Goal: Information Seeking & Learning: Learn about a topic

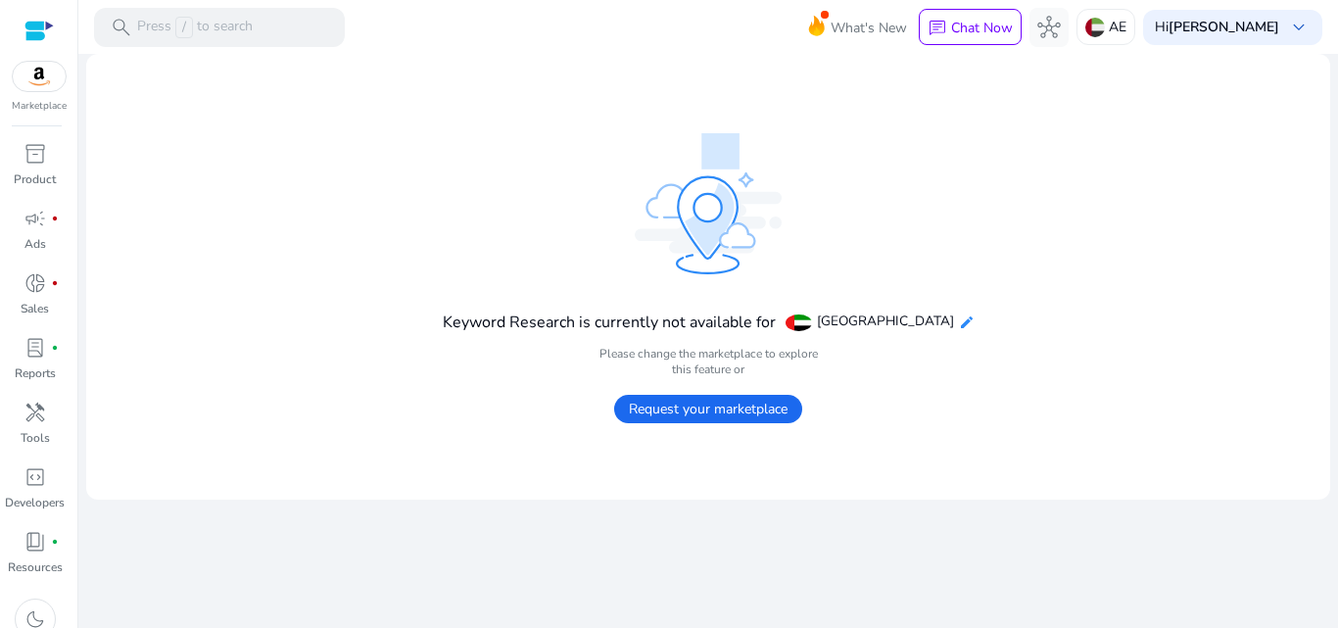
click at [961, 325] on mat-icon "edit" at bounding box center [967, 322] width 16 height 16
click at [964, 323] on mat-icon "edit" at bounding box center [967, 322] width 16 height 16
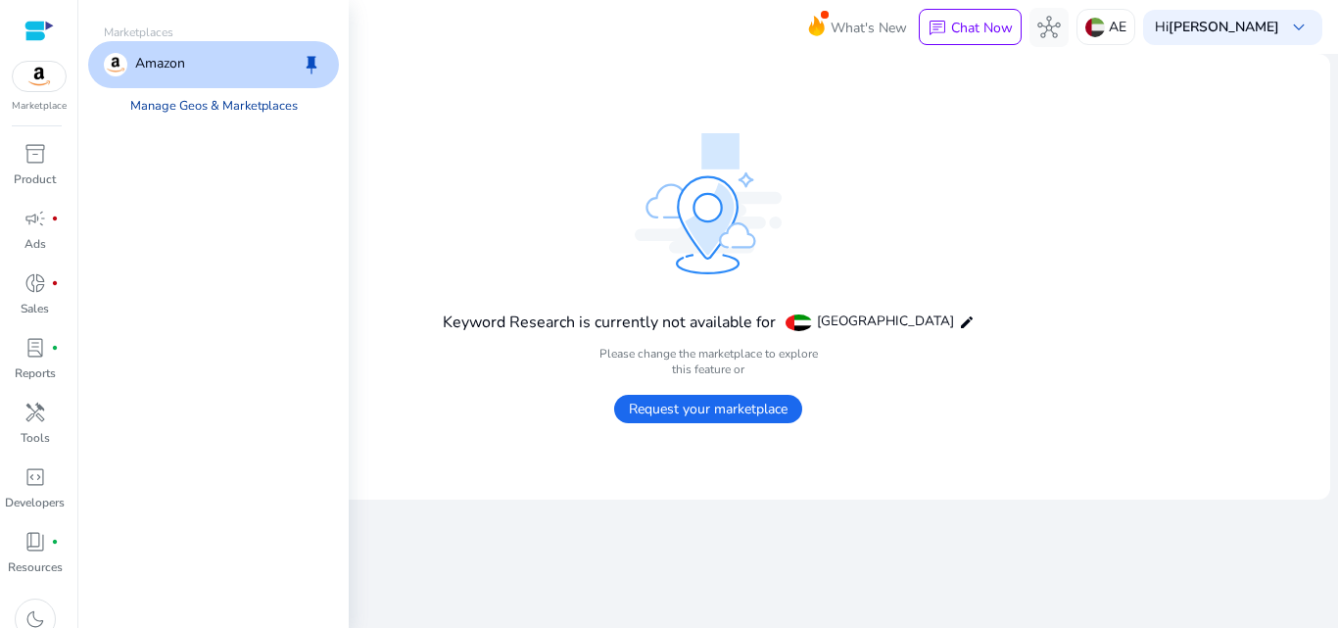
click at [260, 107] on link "Manage Geos & Marketplaces" at bounding box center [214, 105] width 199 height 35
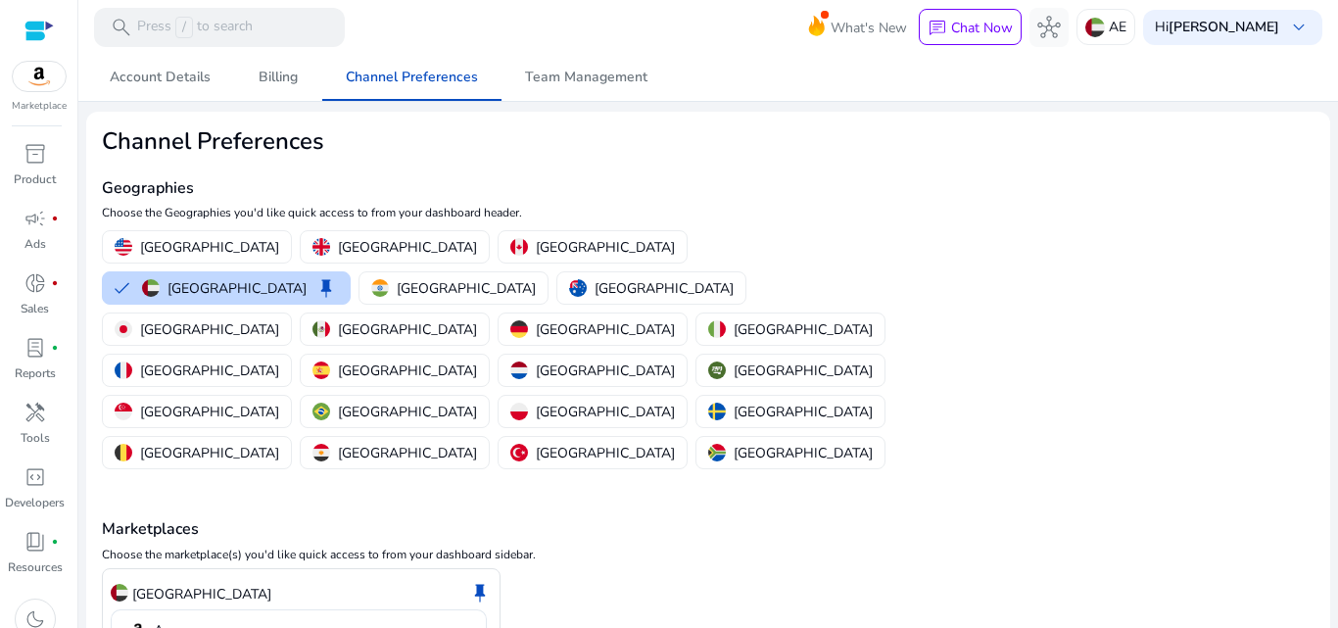
scroll to position [61, 0]
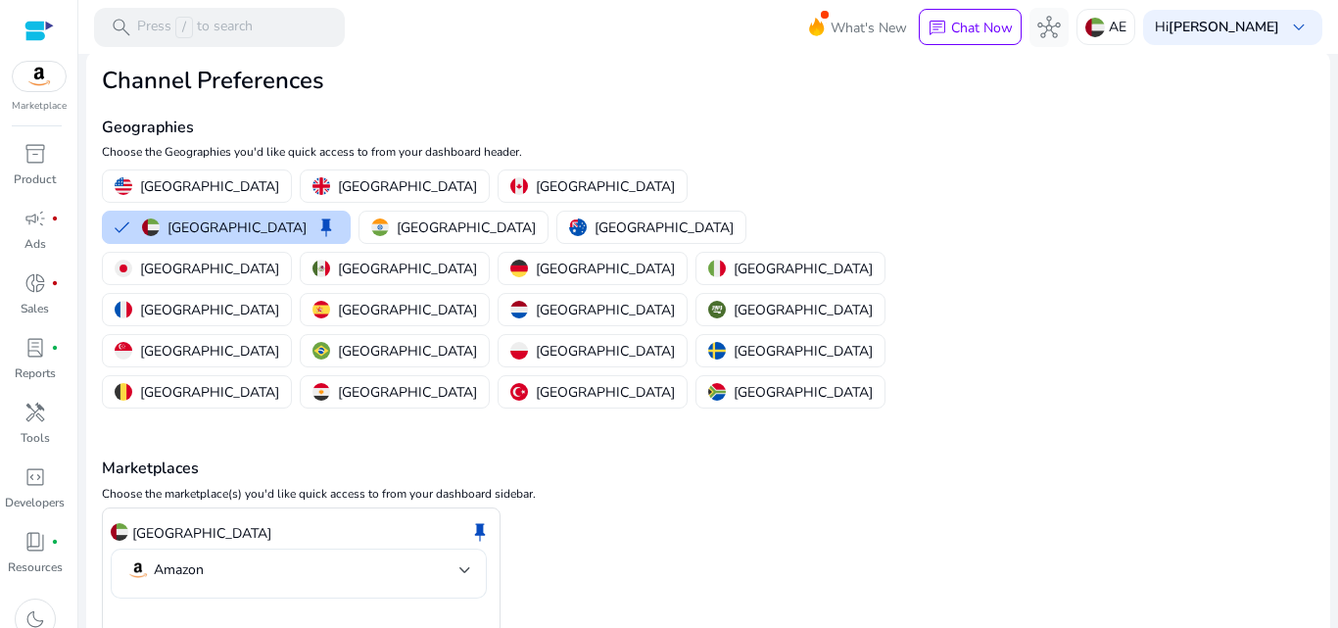
click at [245, 558] on mat-select-trigger "Amazon" at bounding box center [292, 570] width 333 height 24
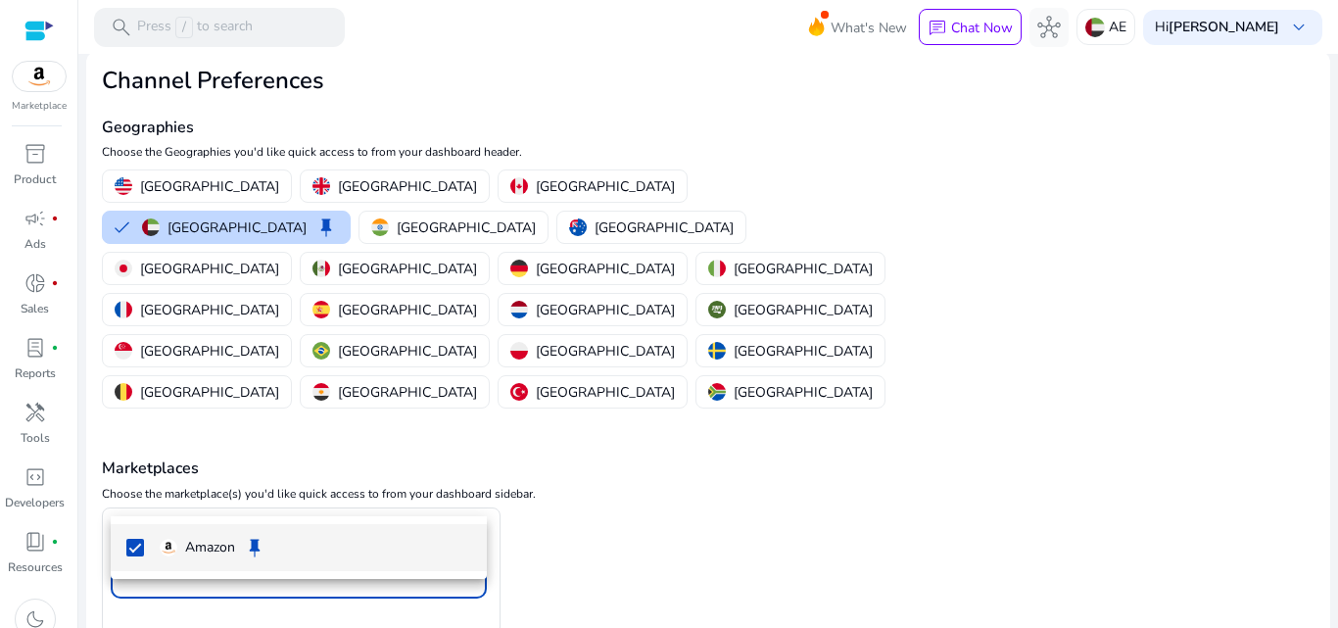
click at [245, 498] on div at bounding box center [669, 314] width 1338 height 628
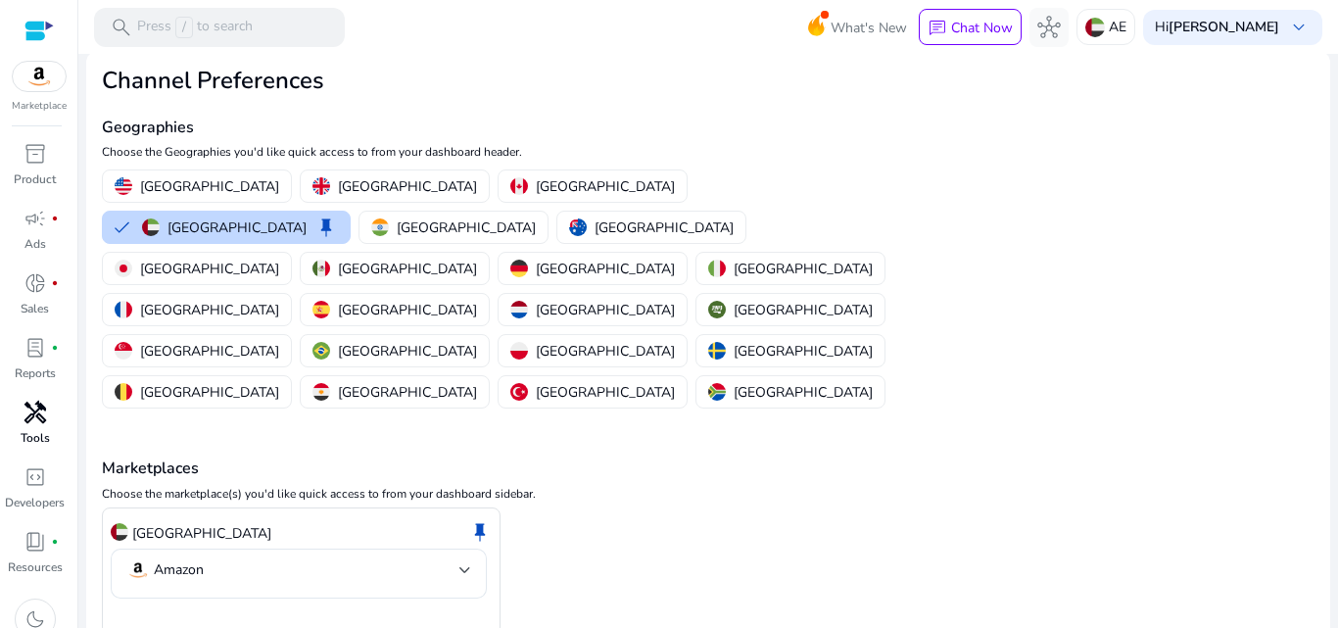
click at [30, 436] on p "Tools" at bounding box center [35, 438] width 29 height 18
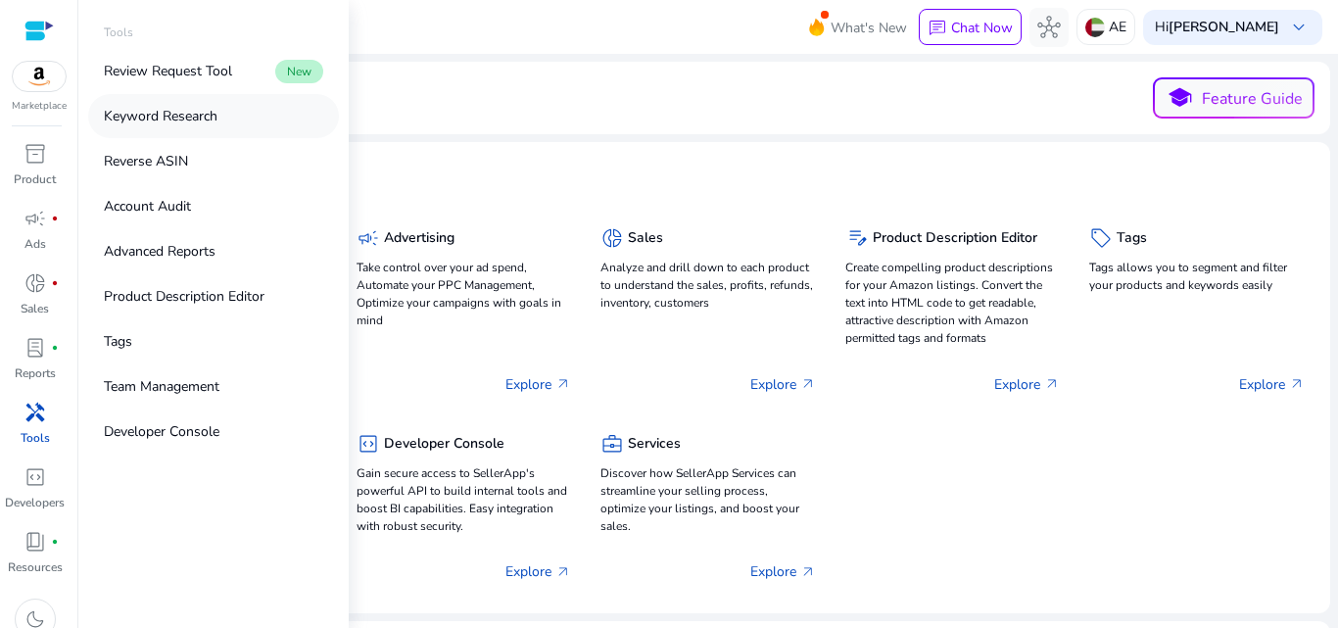
click at [215, 126] on link "Keyword Research" at bounding box center [213, 116] width 251 height 44
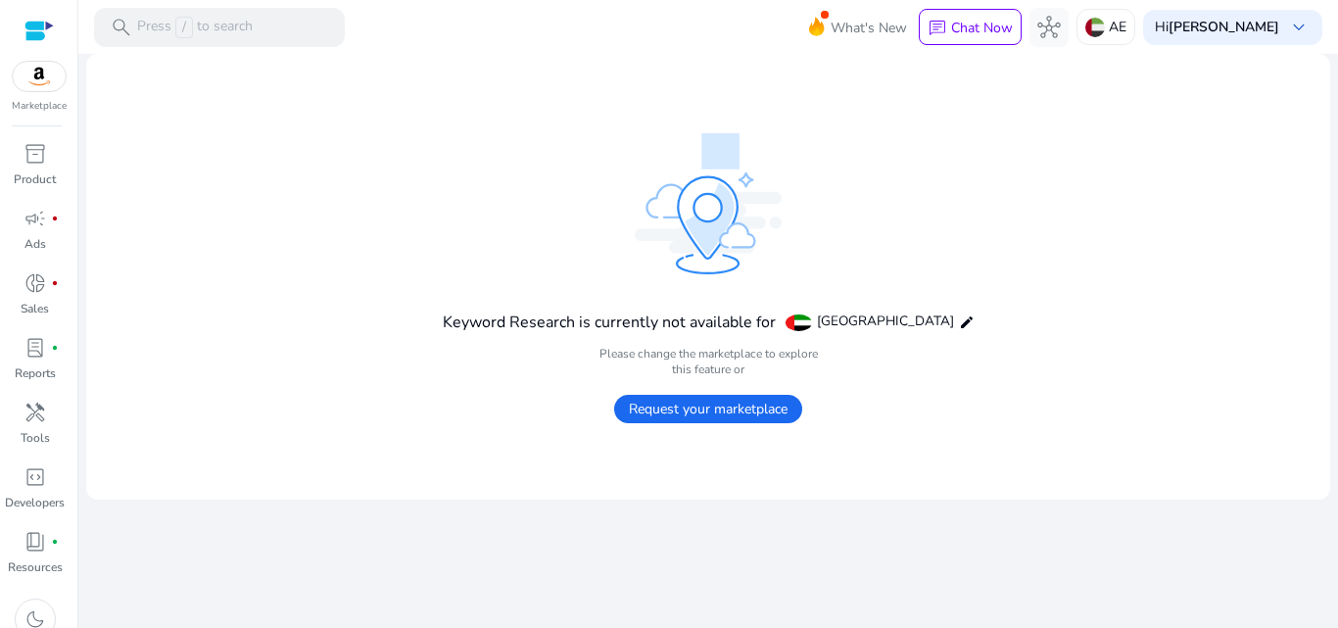
click at [730, 417] on span "Request your marketplace" at bounding box center [708, 409] width 188 height 28
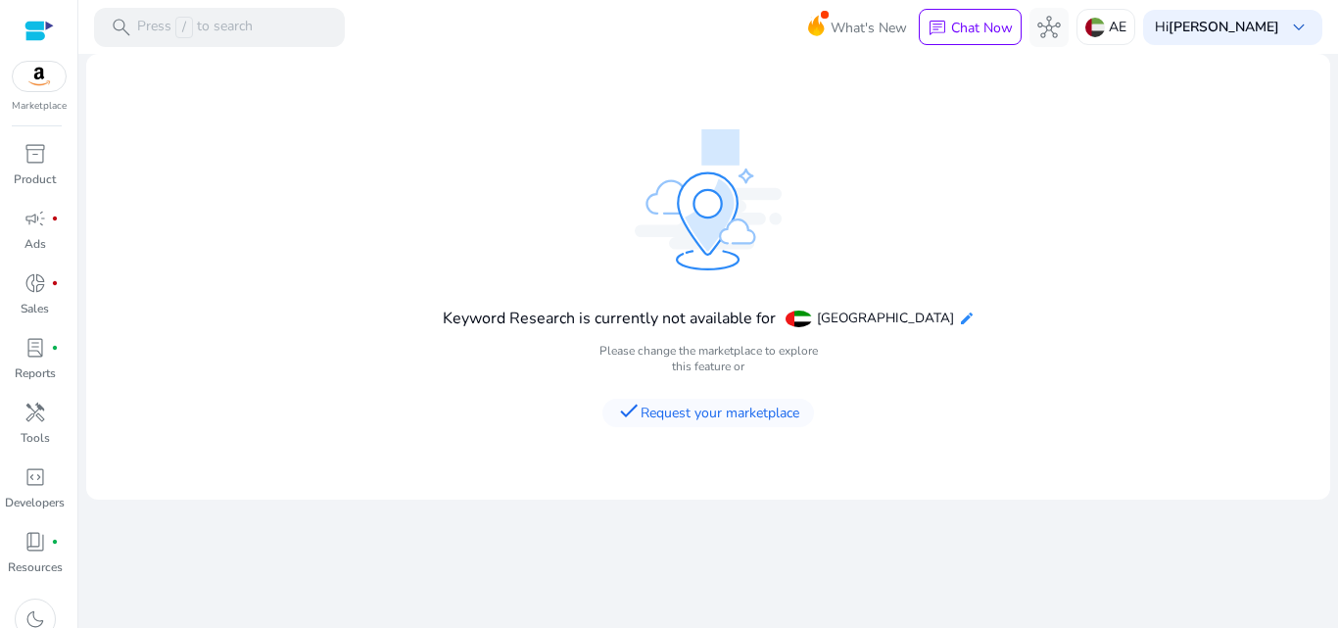
click at [959, 319] on mat-icon "edit" at bounding box center [967, 318] width 16 height 16
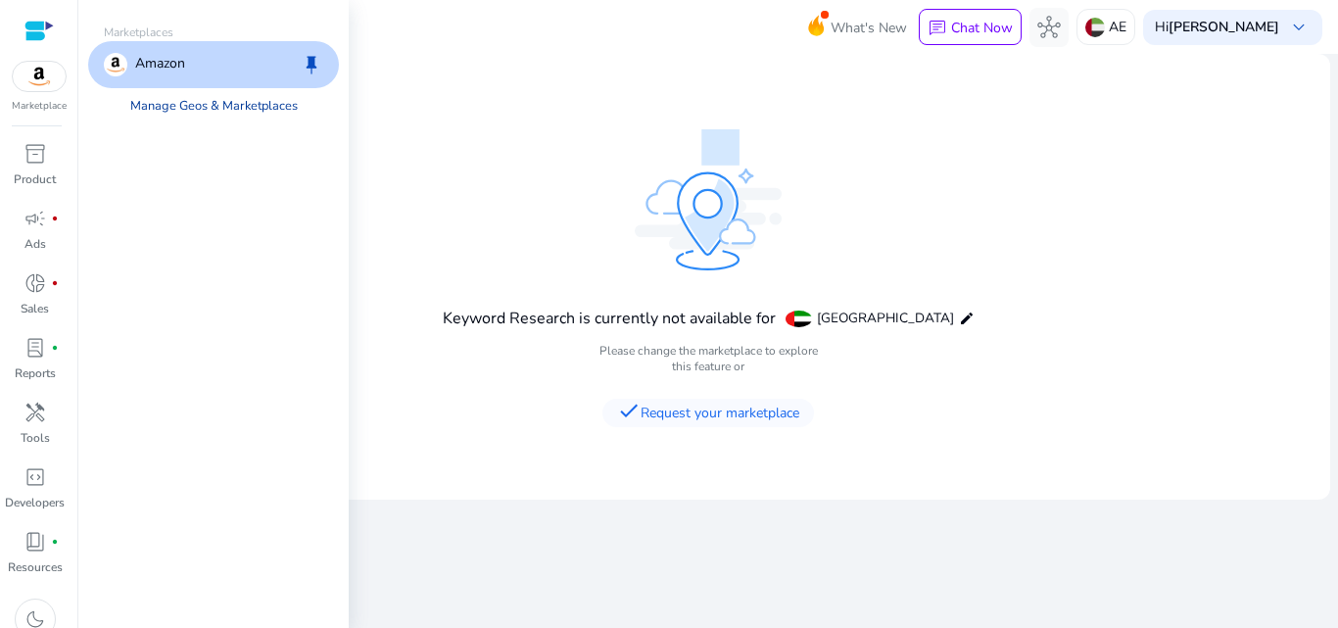
click at [194, 105] on link "Manage Geos & Marketplaces" at bounding box center [214, 105] width 199 height 35
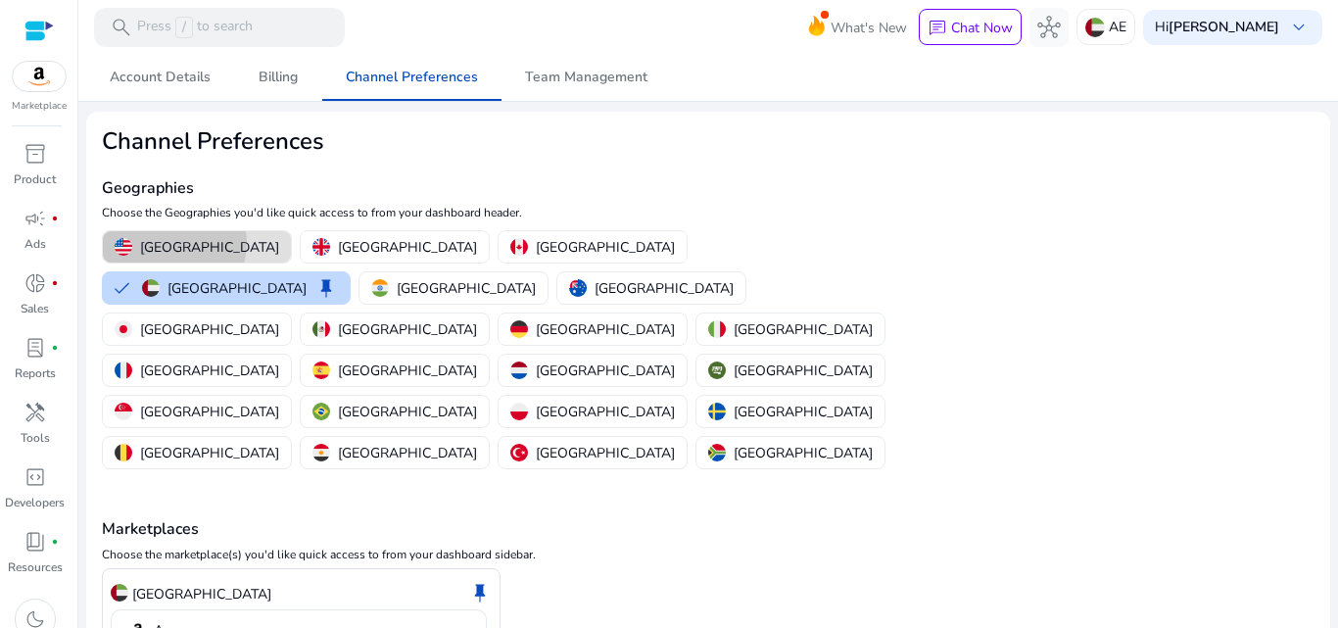
click at [173, 243] on p "[GEOGRAPHIC_DATA]" at bounding box center [209, 247] width 139 height 21
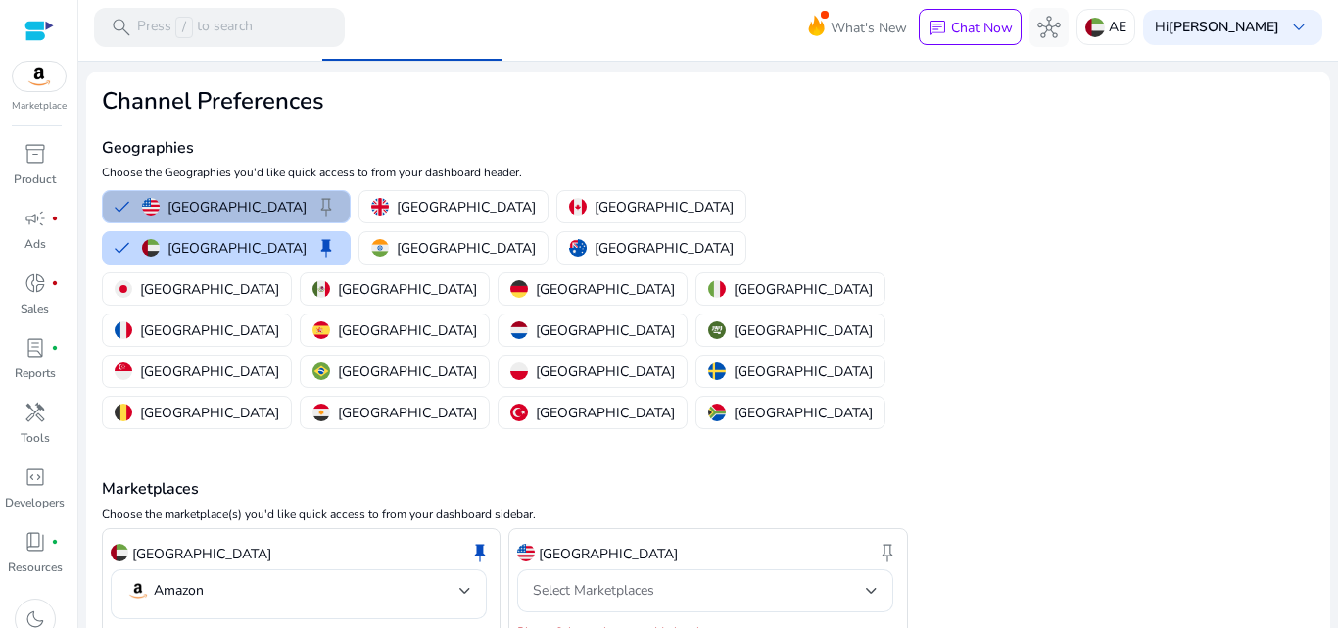
scroll to position [61, 0]
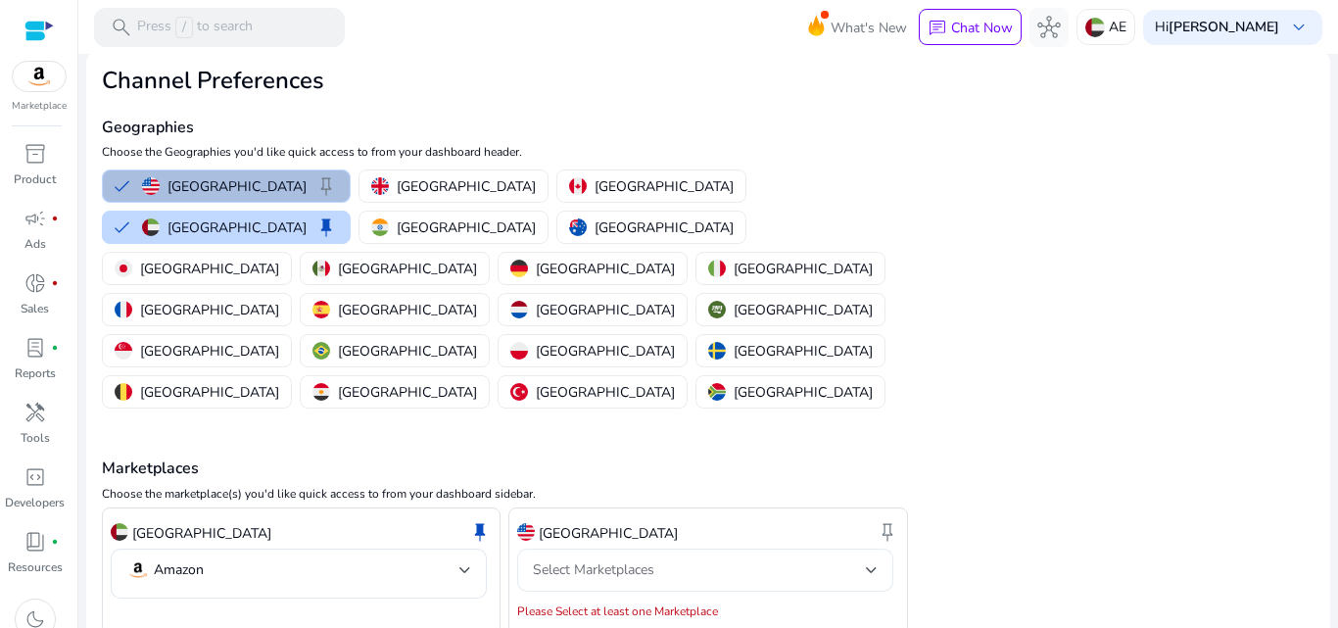
click at [842, 559] on div "Select Marketplaces" at bounding box center [699, 570] width 333 height 22
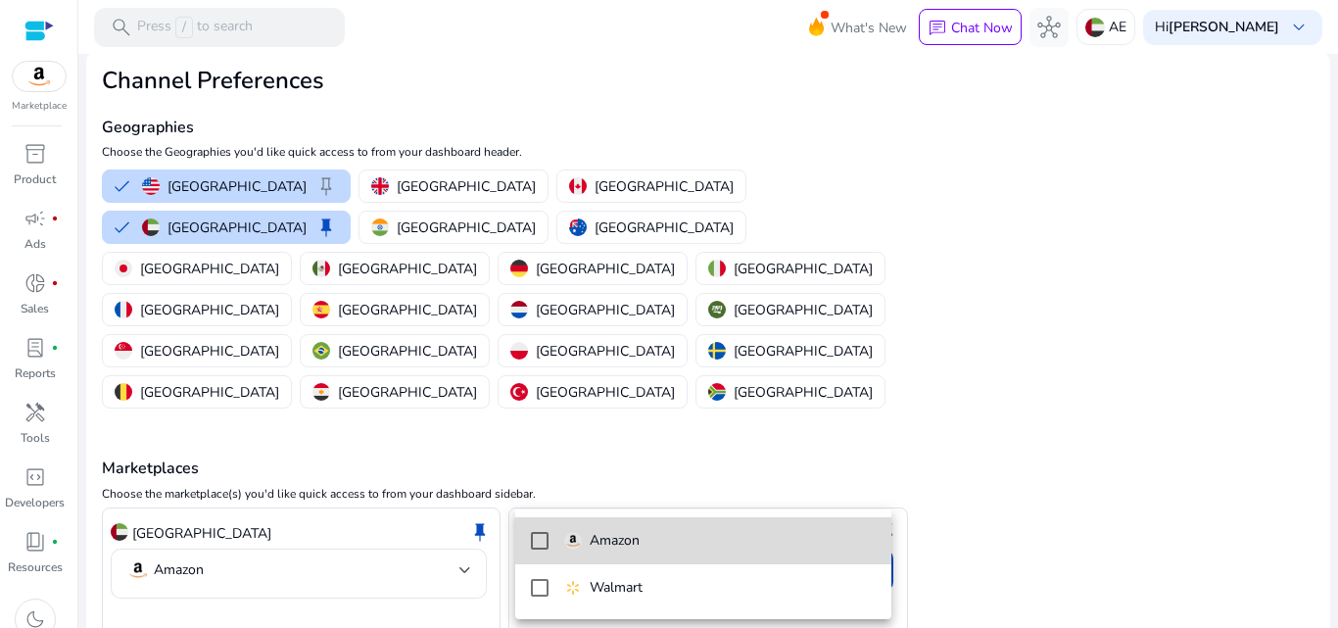
click at [546, 542] on mat-pseudo-checkbox at bounding box center [540, 541] width 18 height 18
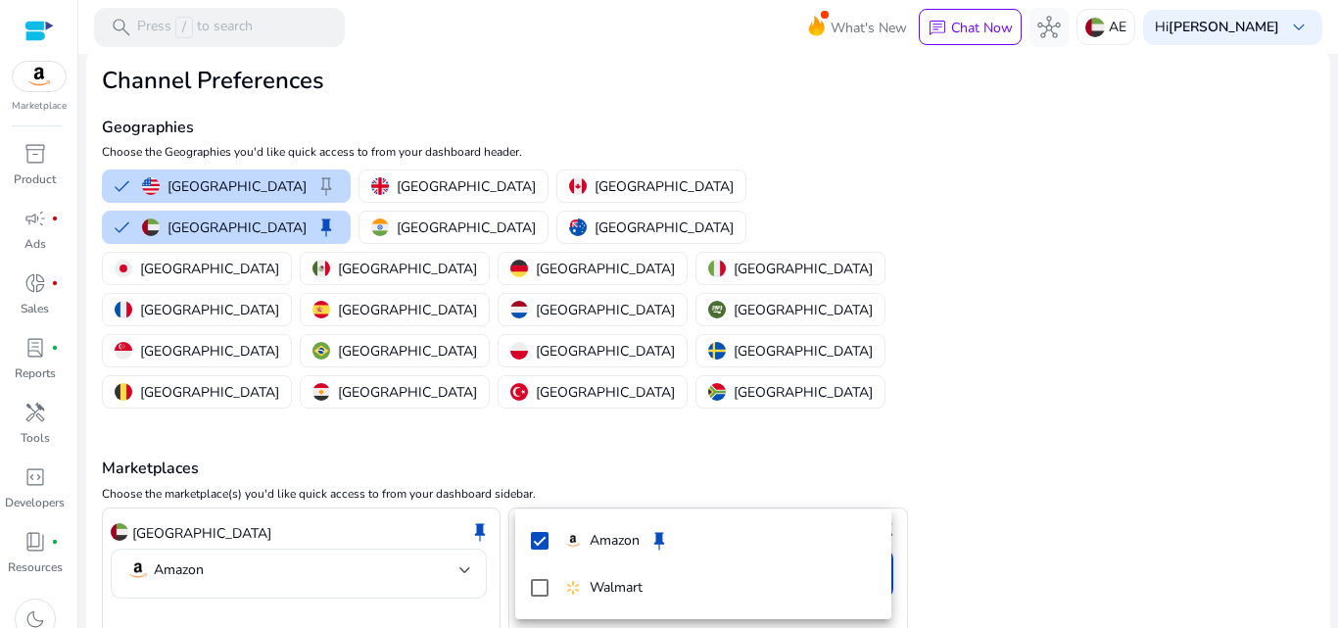
click at [183, 597] on div at bounding box center [669, 314] width 1338 height 628
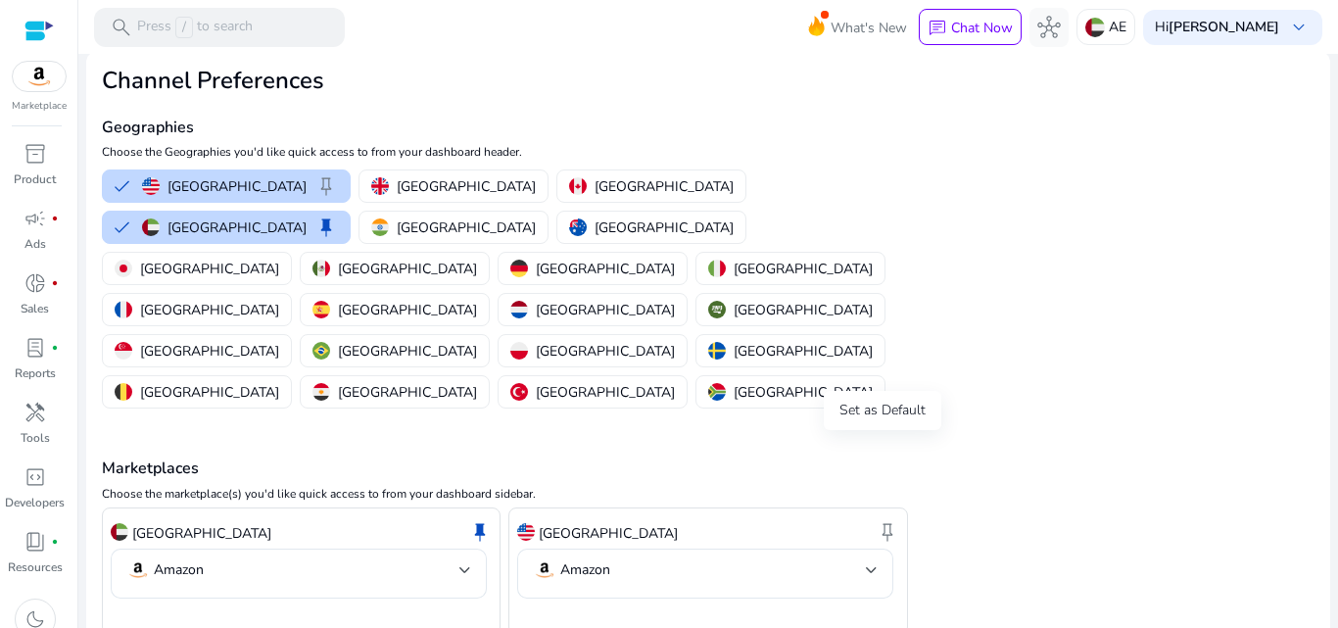
click at [883, 520] on span "keep" at bounding box center [887, 532] width 24 height 24
click at [350, 212] on button "United Arab Emirates keep" at bounding box center [226, 227] width 247 height 31
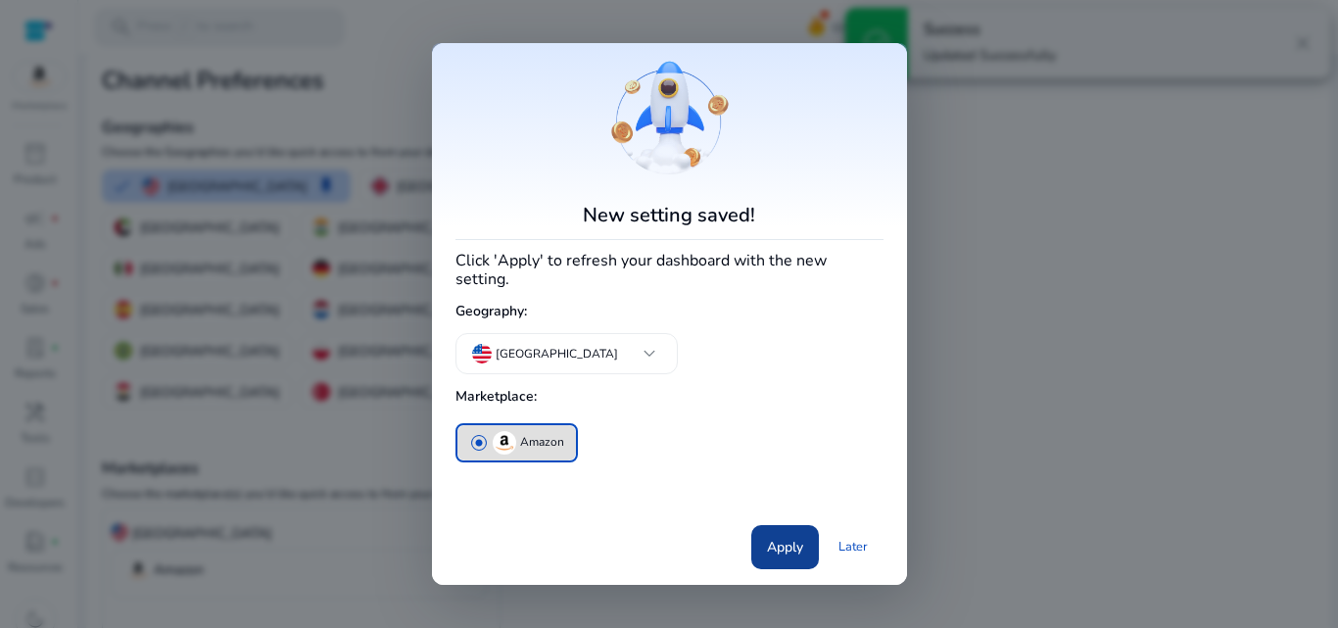
click at [792, 539] on span "Apply" at bounding box center [785, 547] width 36 height 21
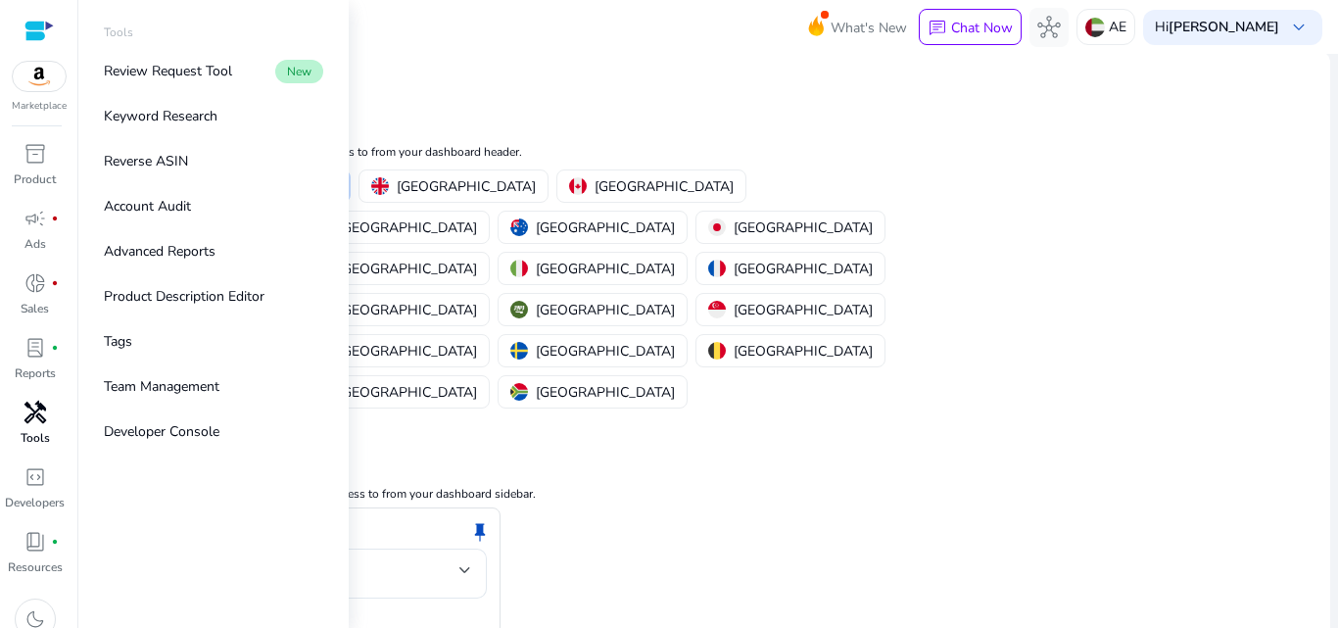
click at [31, 424] on span "handyman" at bounding box center [36, 413] width 24 height 24
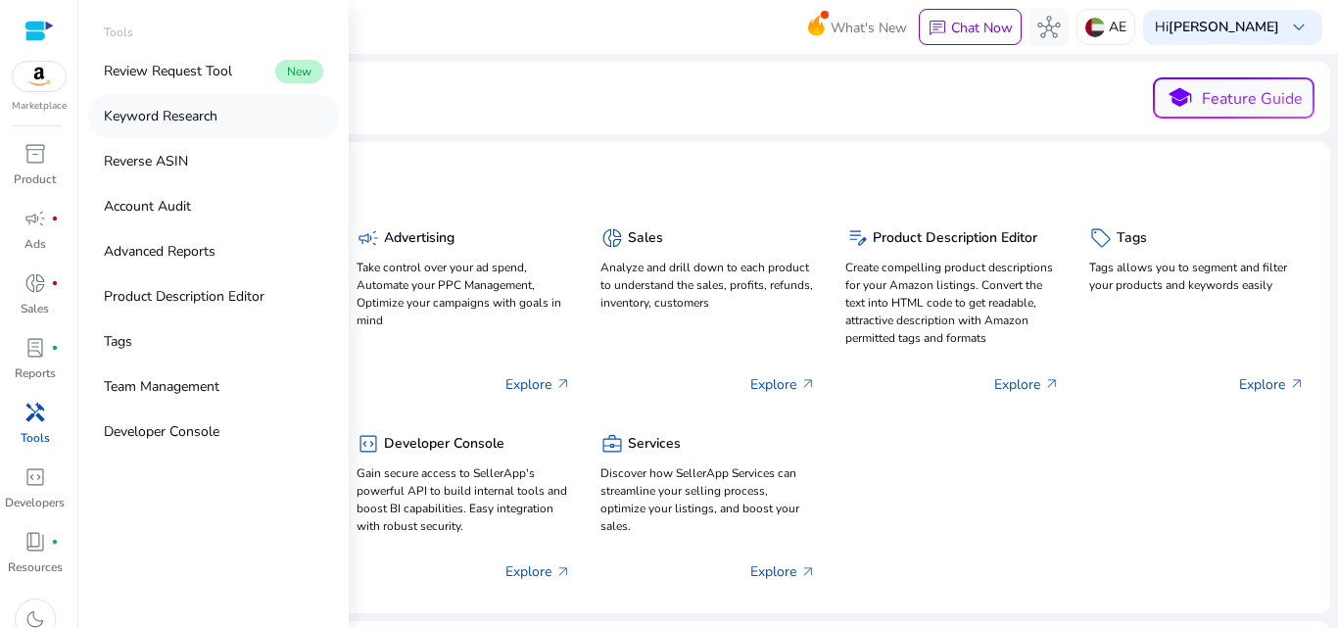
click at [189, 122] on p "Keyword Research" at bounding box center [161, 116] width 114 height 21
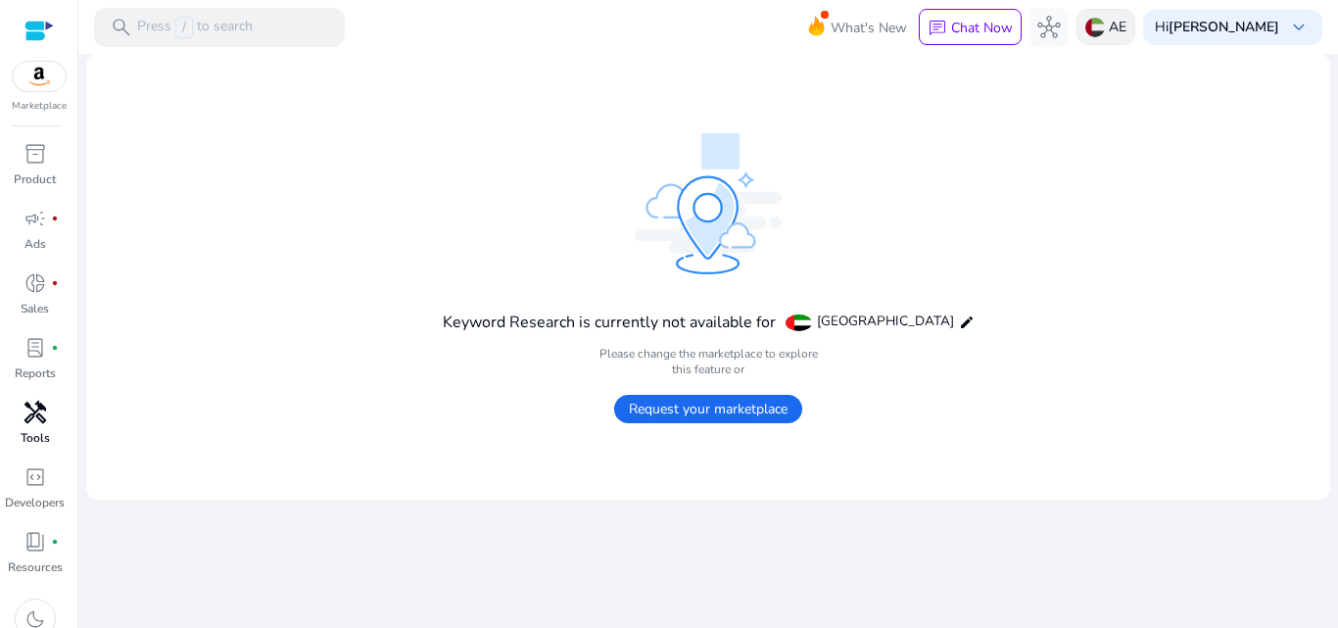
click at [1126, 35] on p "AE" at bounding box center [1118, 27] width 18 height 34
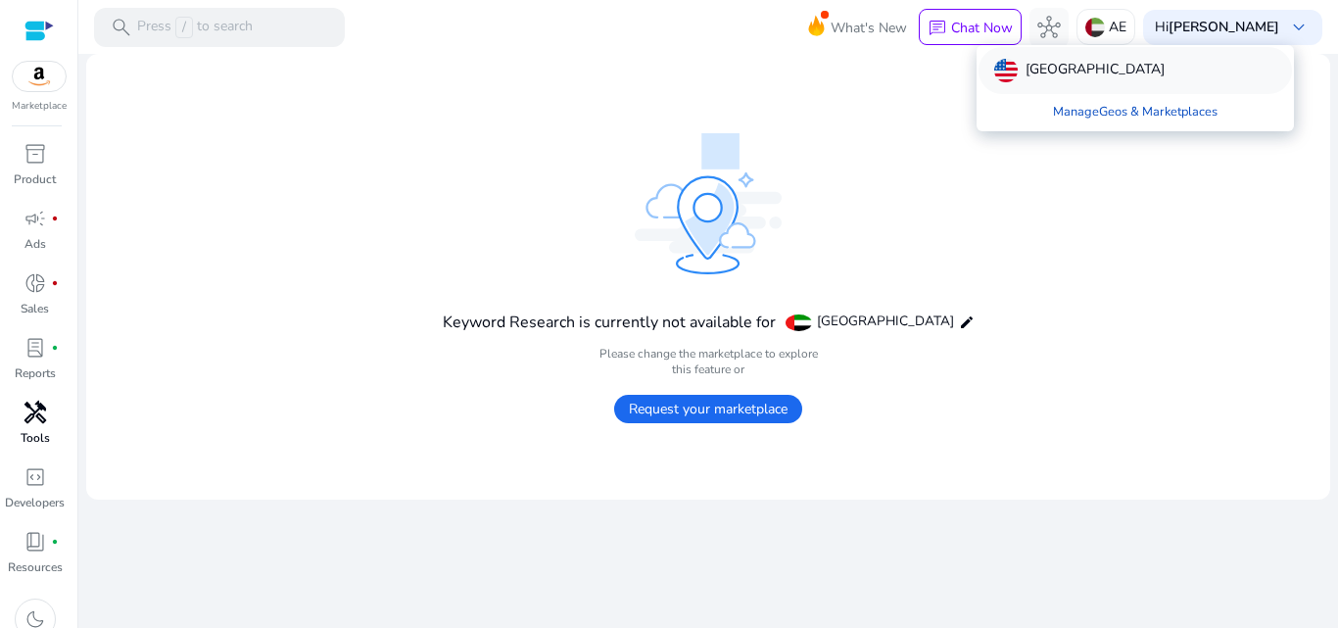
click at [1082, 61] on p "[GEOGRAPHIC_DATA]" at bounding box center [1094, 71] width 139 height 24
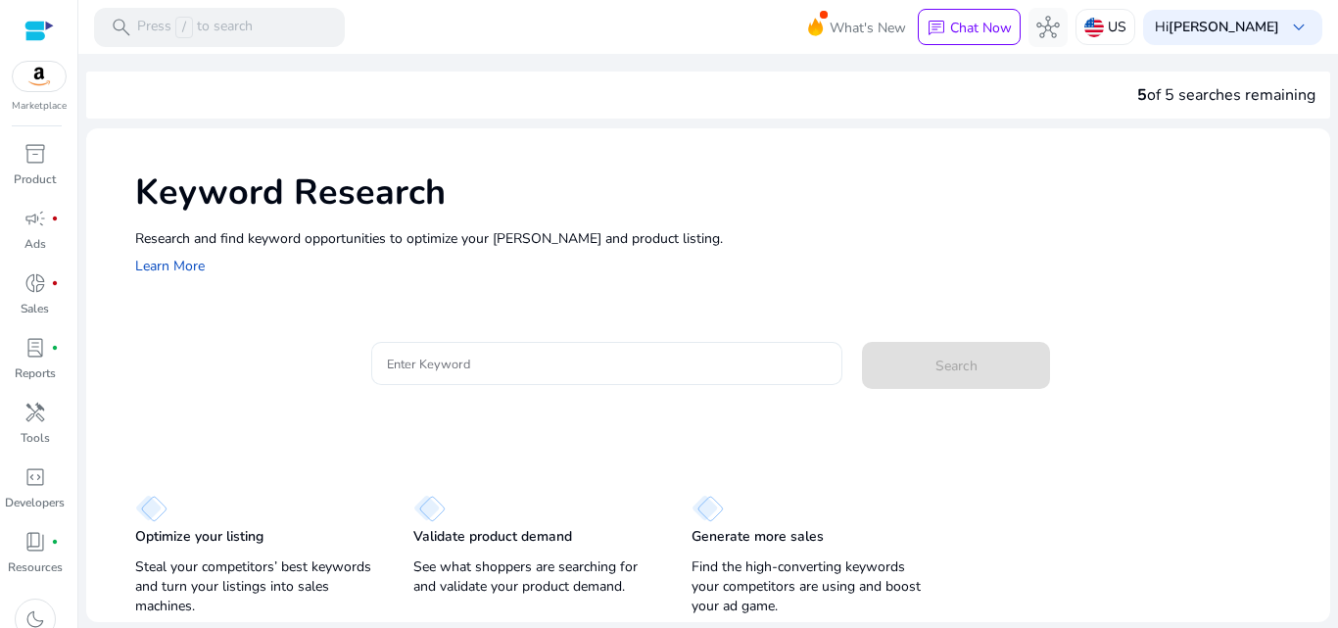
click at [475, 359] on input "Enter Keyword" at bounding box center [607, 364] width 441 height 22
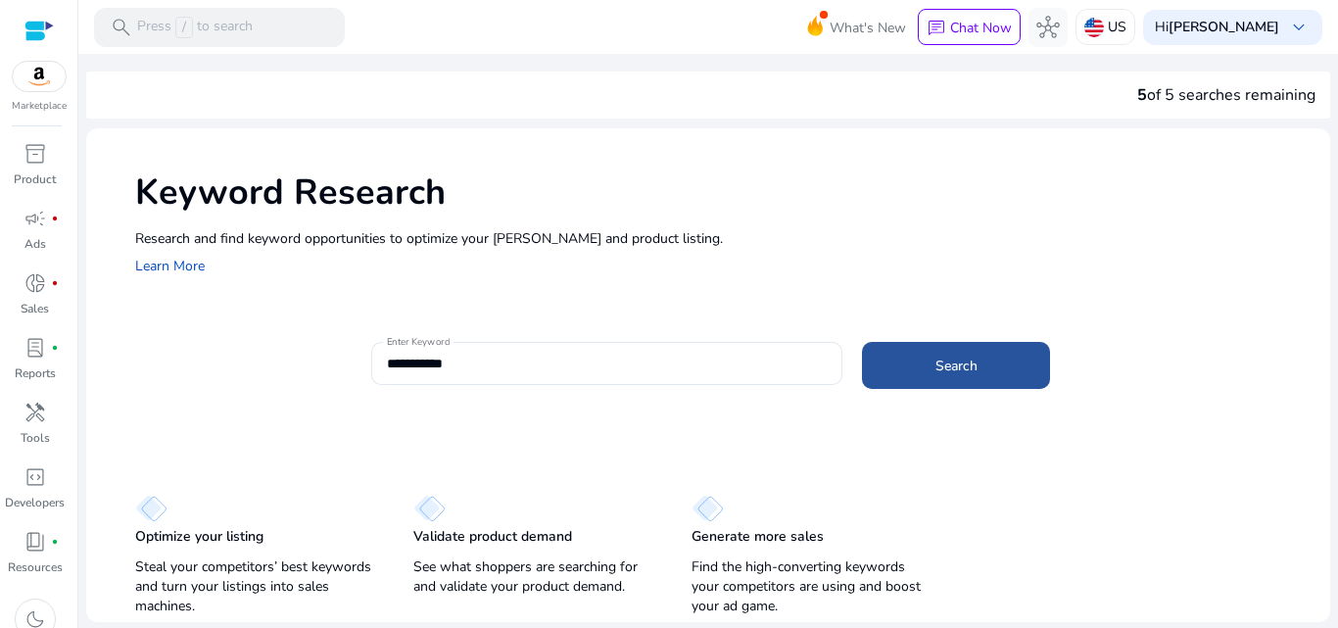
click at [918, 382] on span at bounding box center [956, 365] width 188 height 47
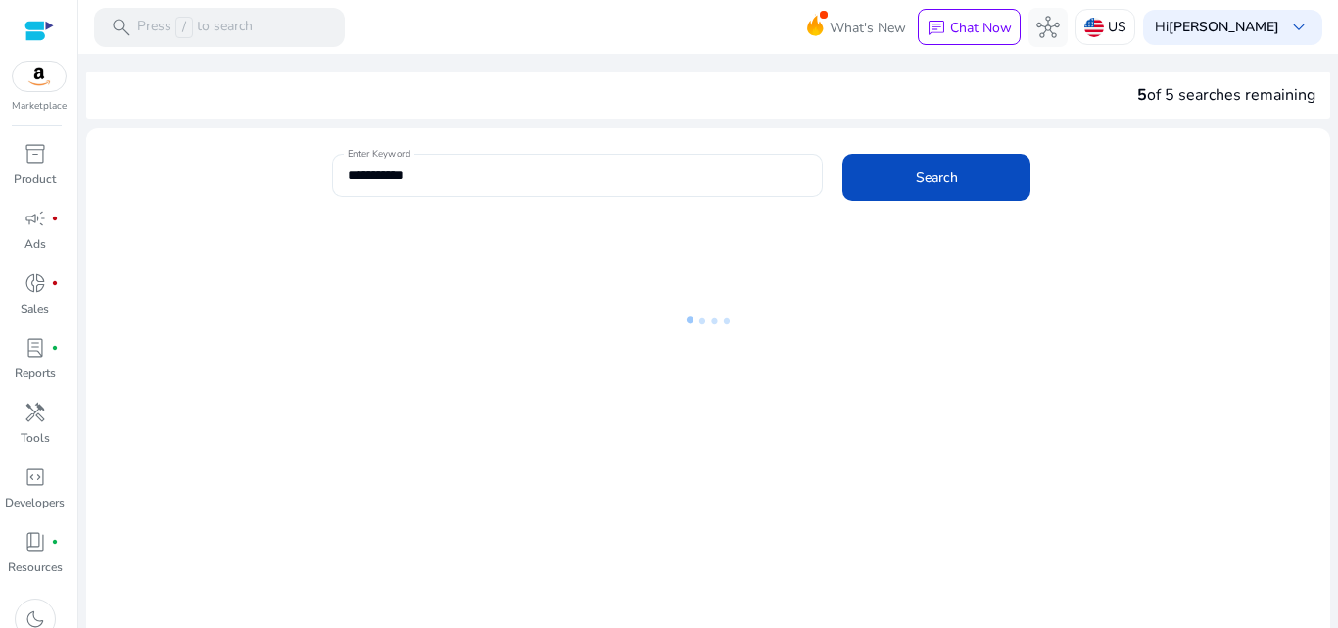
click at [438, 162] on div "**********" at bounding box center [578, 175] width 460 height 43
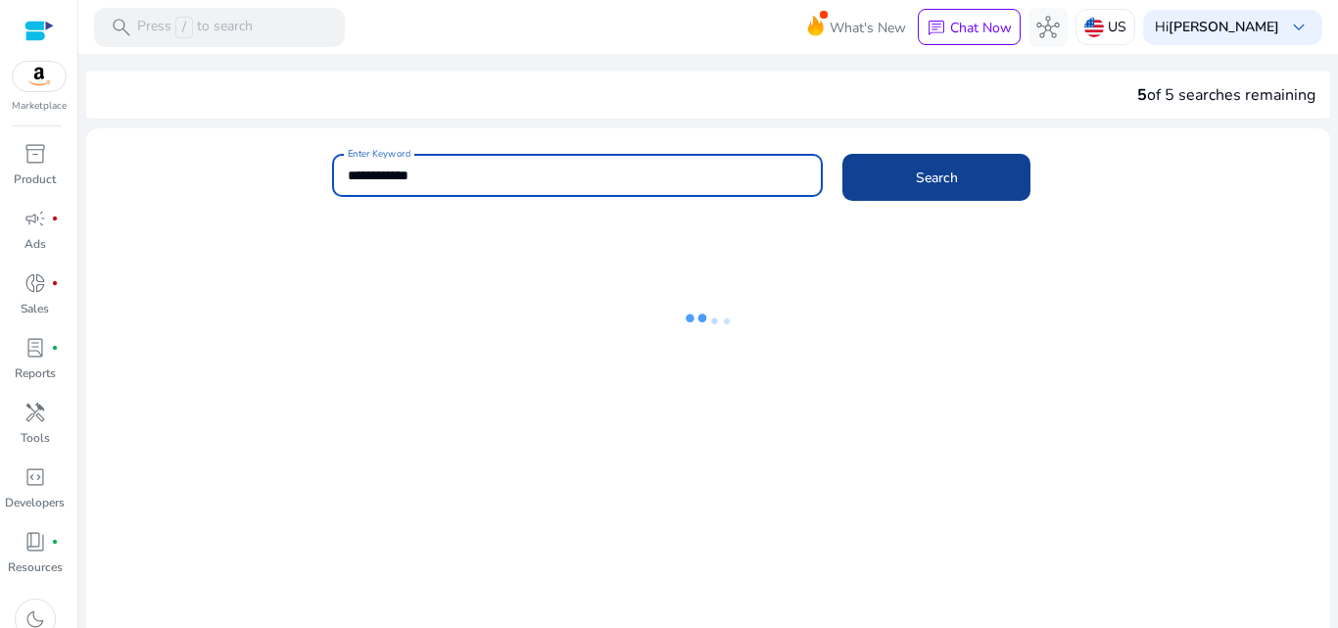
type input "**********"
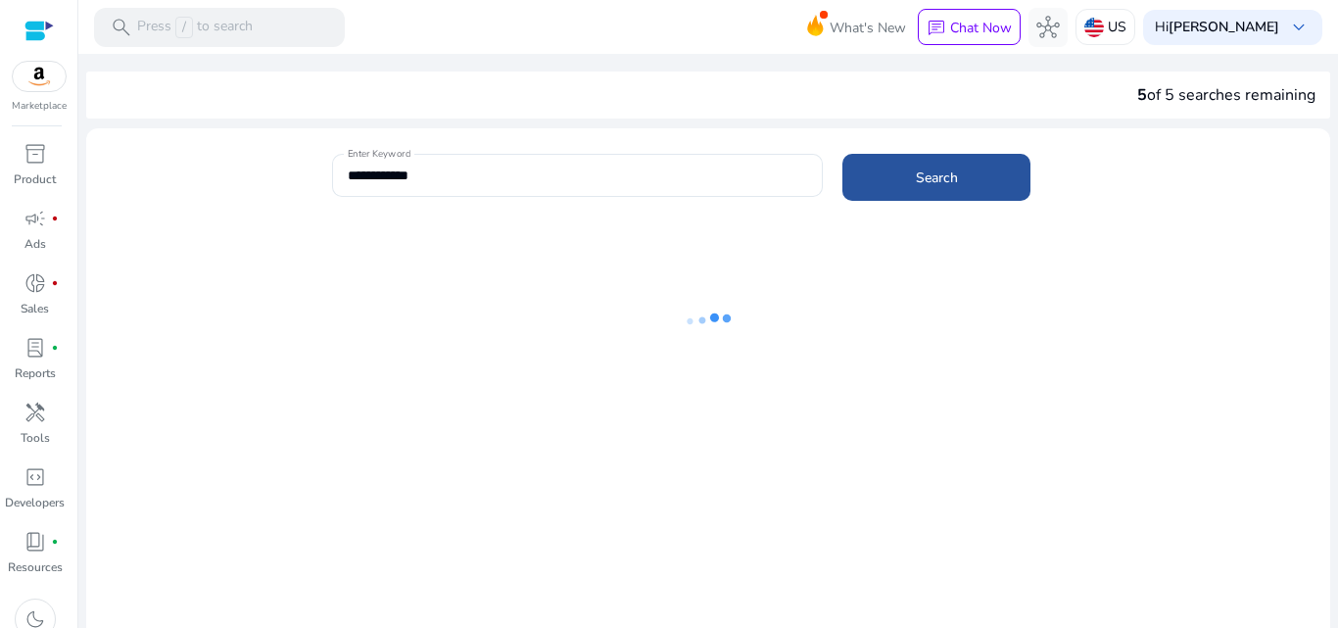
click at [937, 174] on span "Search" at bounding box center [937, 177] width 42 height 21
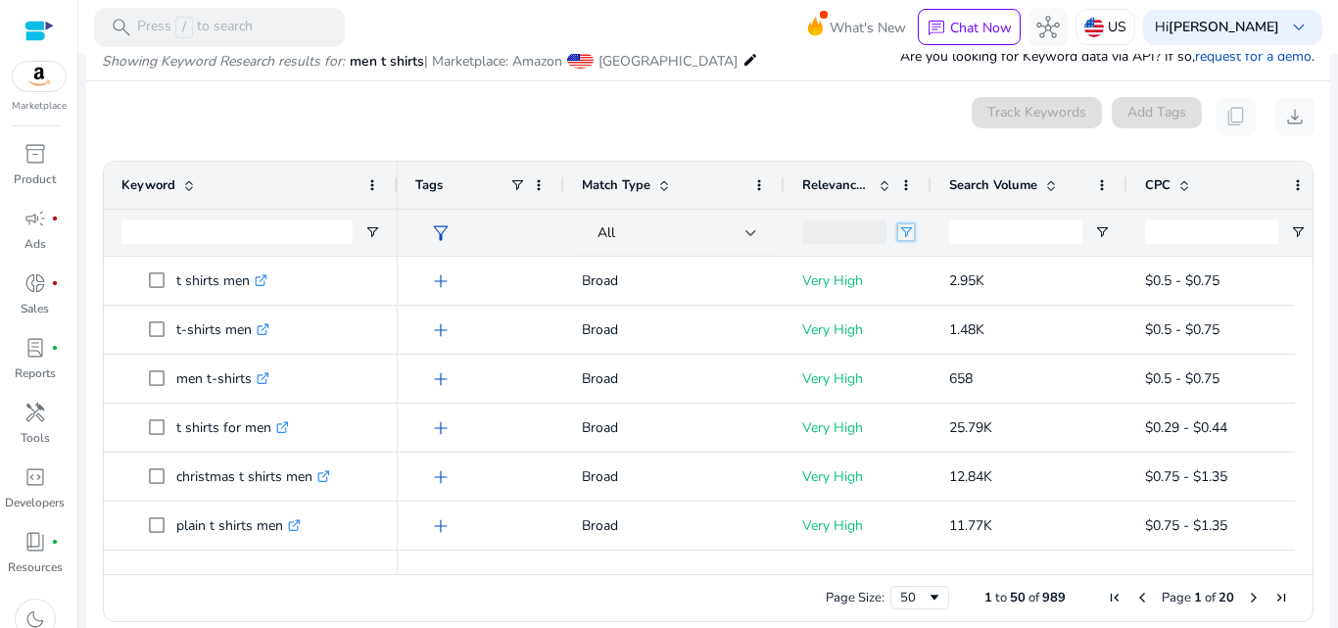
click at [903, 234] on span "Open Filter Menu" at bounding box center [906, 232] width 16 height 16
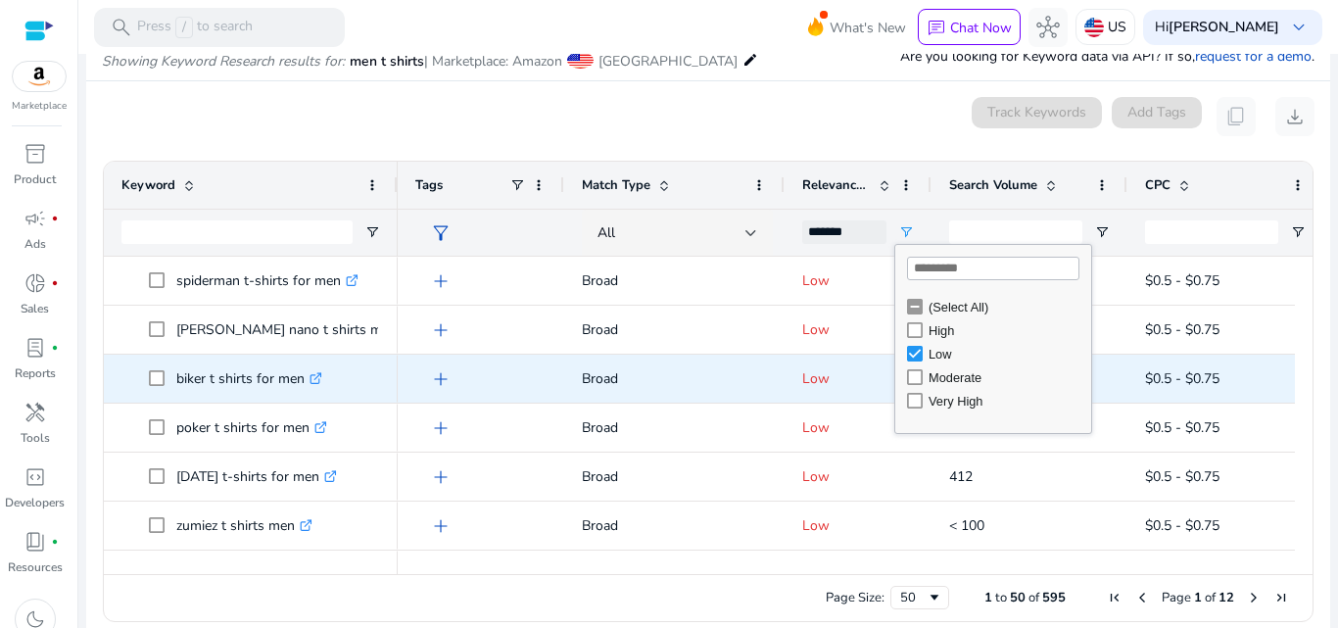
scroll to position [98, 0]
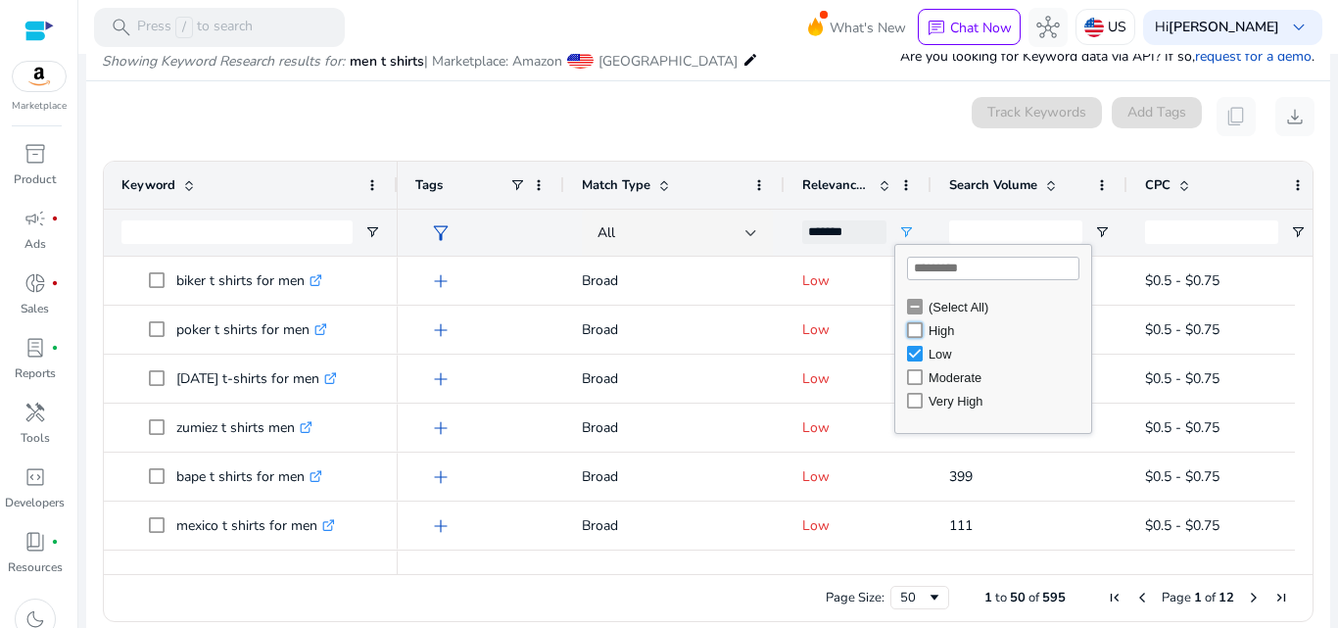
type input "**********"
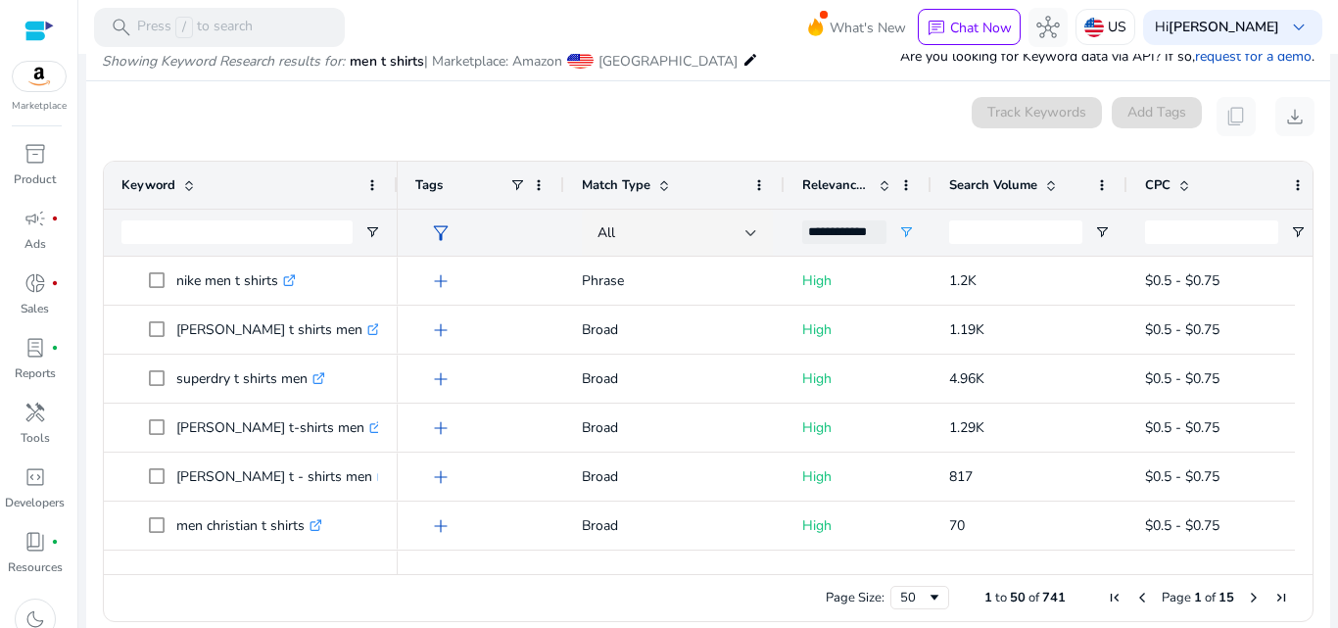
click at [760, 99] on div "0 keyword(s) selected Track Keywords Add Tags content_copy download" at bounding box center [708, 116] width 1212 height 39
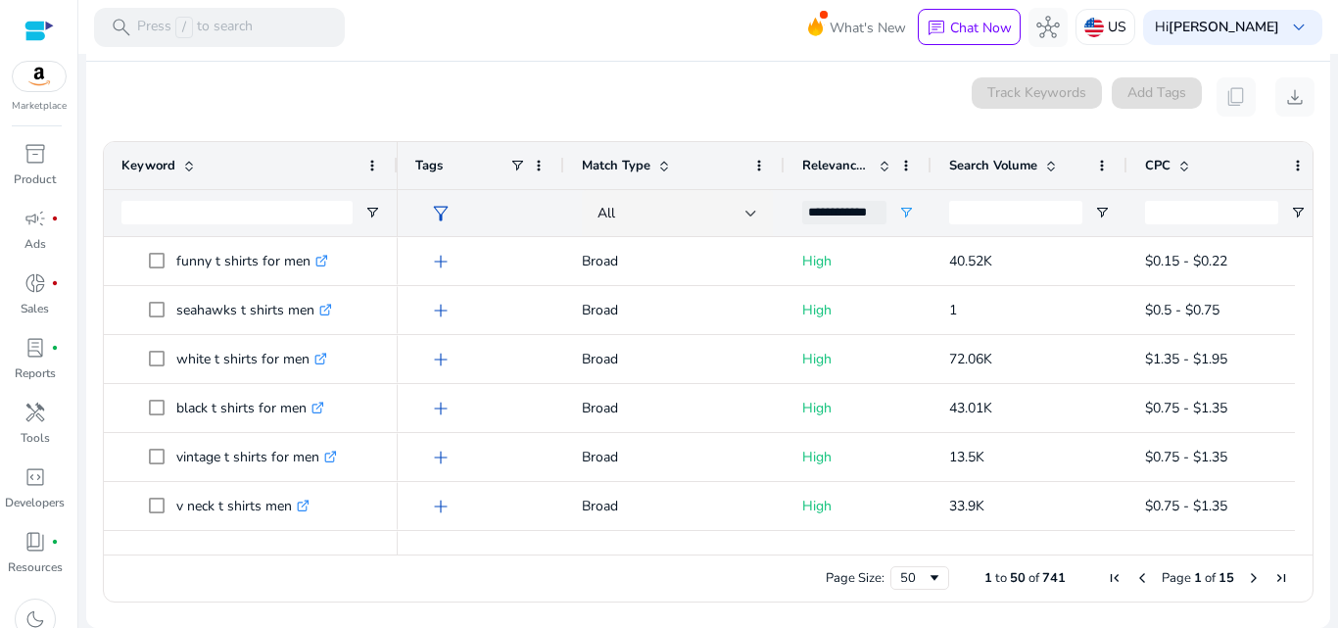
click at [888, 213] on div "**********" at bounding box center [857, 212] width 147 height 47
click at [909, 210] on span "Open Filter Menu" at bounding box center [906, 213] width 16 height 16
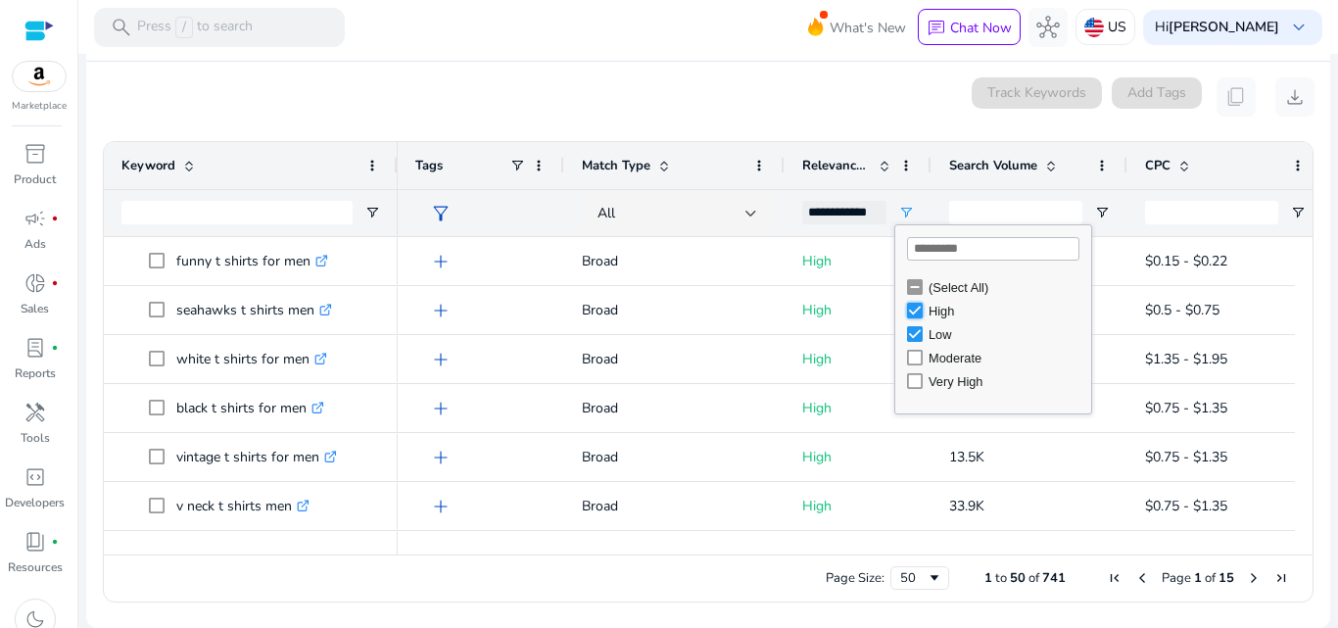
type input "*******"
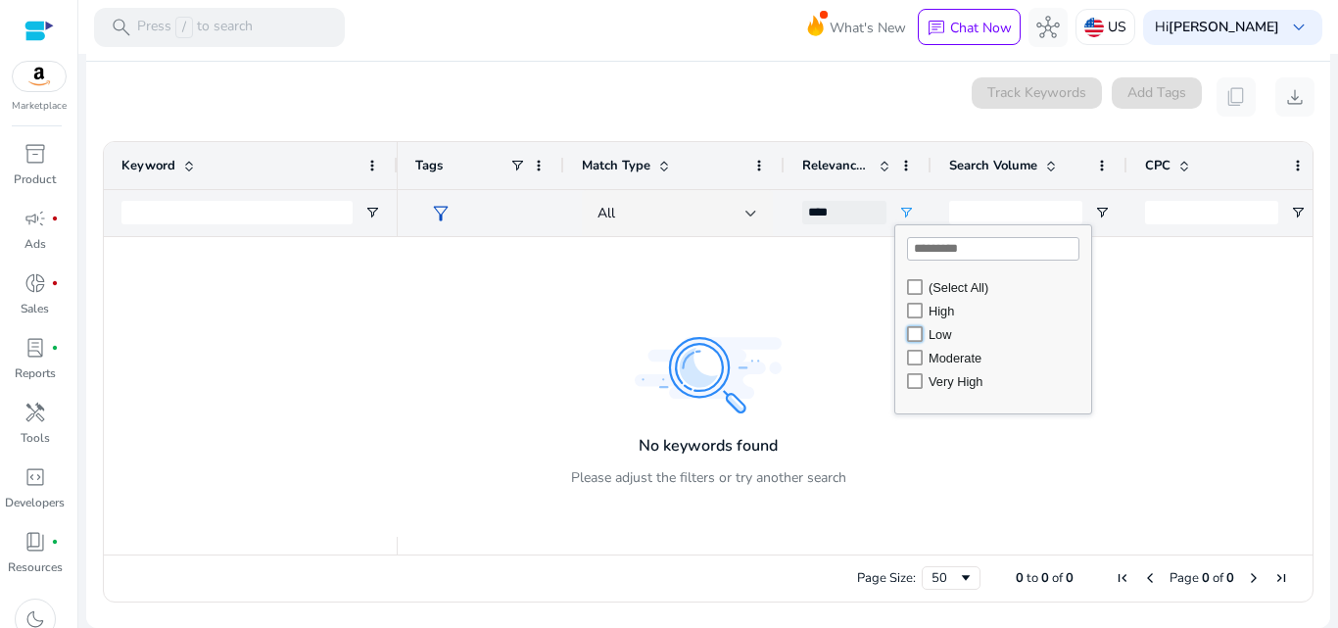
type input "*******"
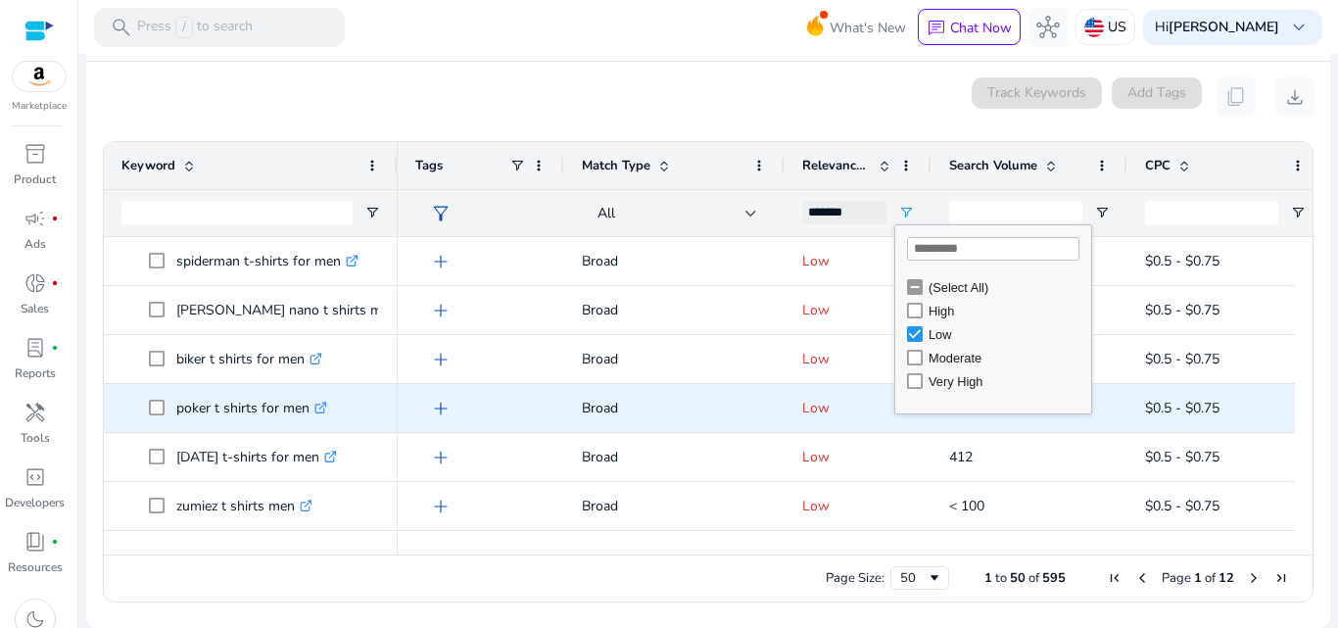
click at [1102, 414] on p "1.26K" at bounding box center [1029, 408] width 161 height 40
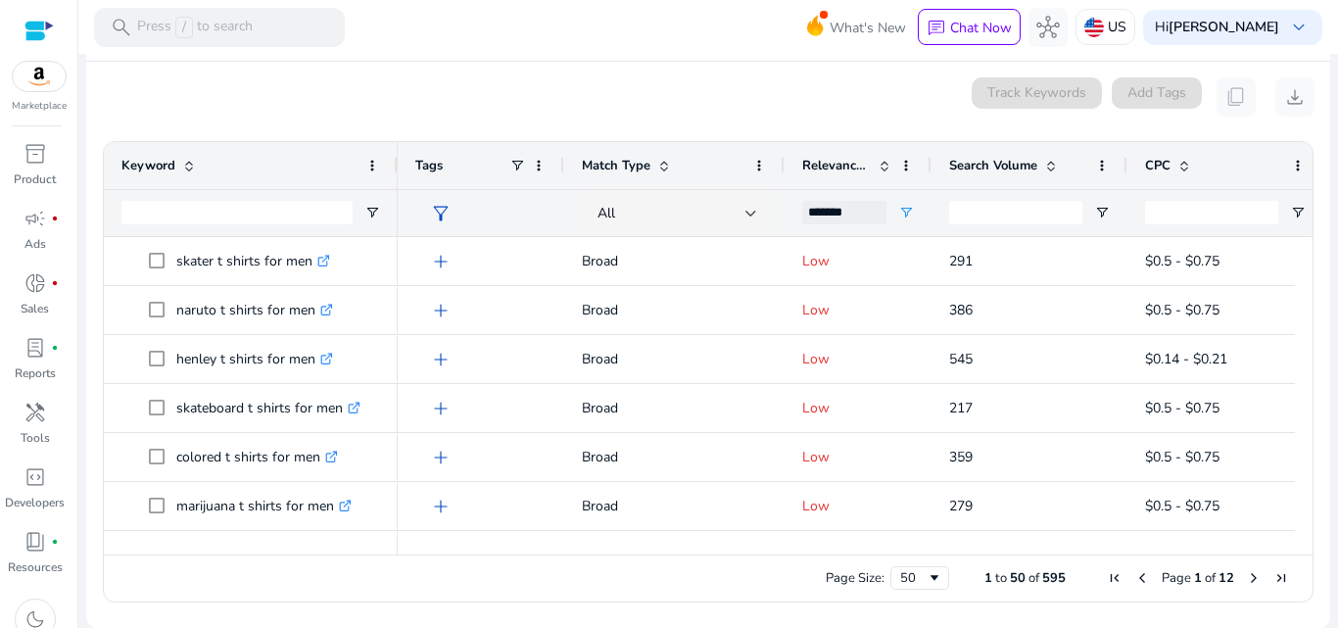
click at [442, 217] on span "filter_alt" at bounding box center [441, 214] width 24 height 24
click at [442, 217] on div at bounding box center [669, 314] width 1338 height 628
click at [1100, 213] on span "Open Filter Menu" at bounding box center [1102, 213] width 16 height 16
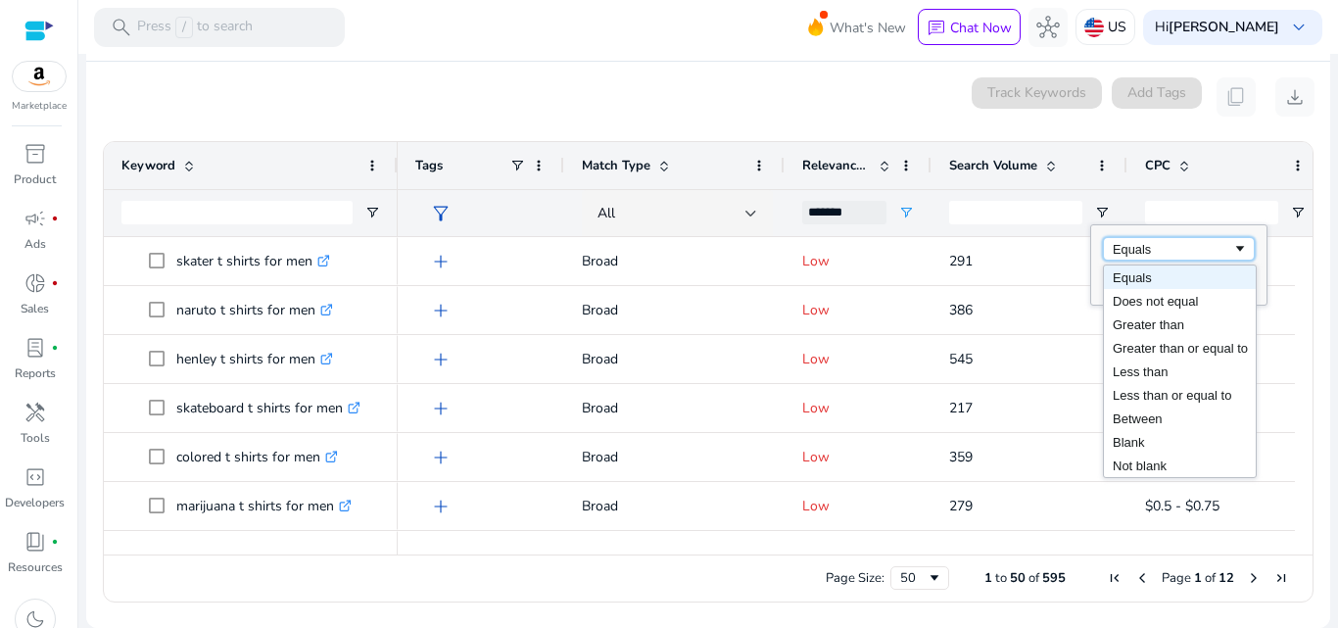
click at [1178, 246] on div "Equals" at bounding box center [1171, 249] width 119 height 15
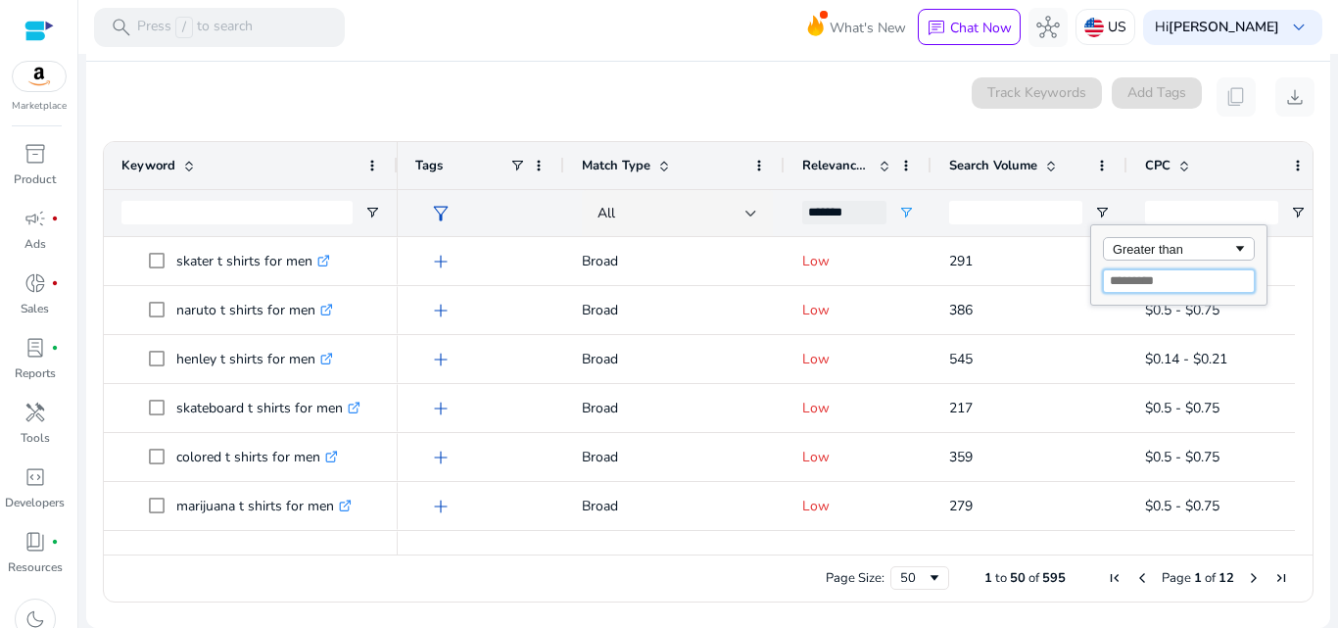
click at [1204, 281] on input "Filter Value" at bounding box center [1179, 281] width 152 height 24
click at [1223, 250] on div "Greater than" at bounding box center [1171, 249] width 119 height 15
click at [1157, 283] on input "Filter Value" at bounding box center [1179, 281] width 152 height 24
type input "*"
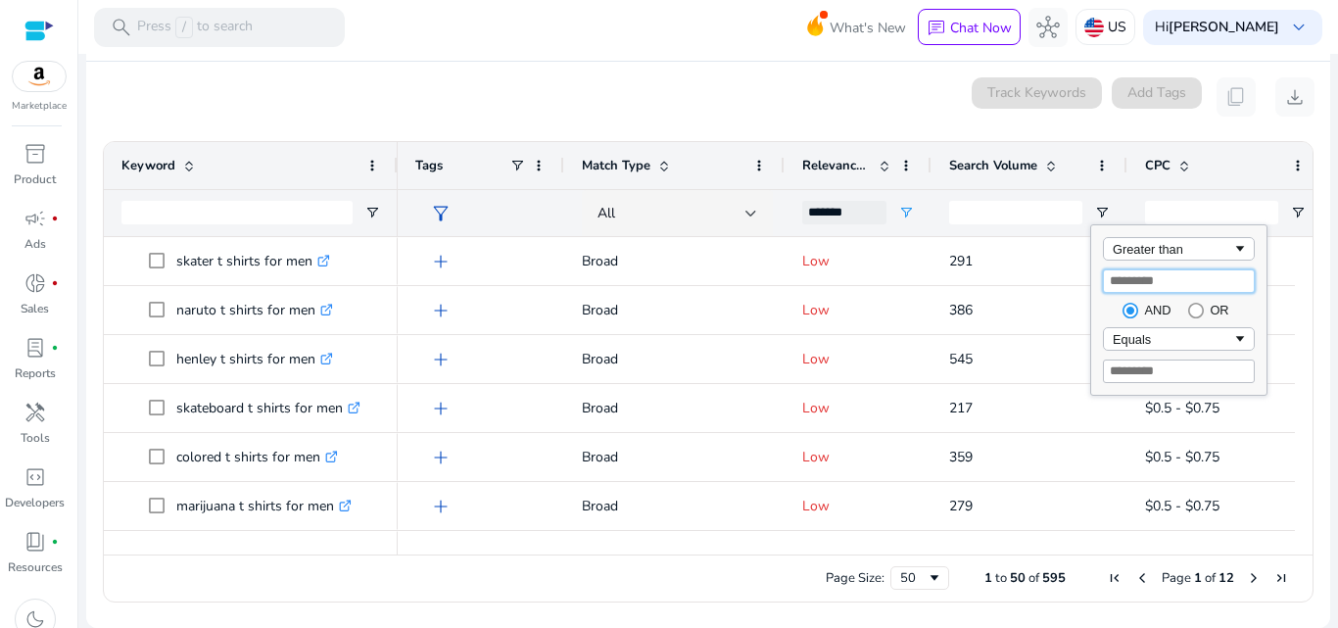
type input "*"
type input "**"
type input "****"
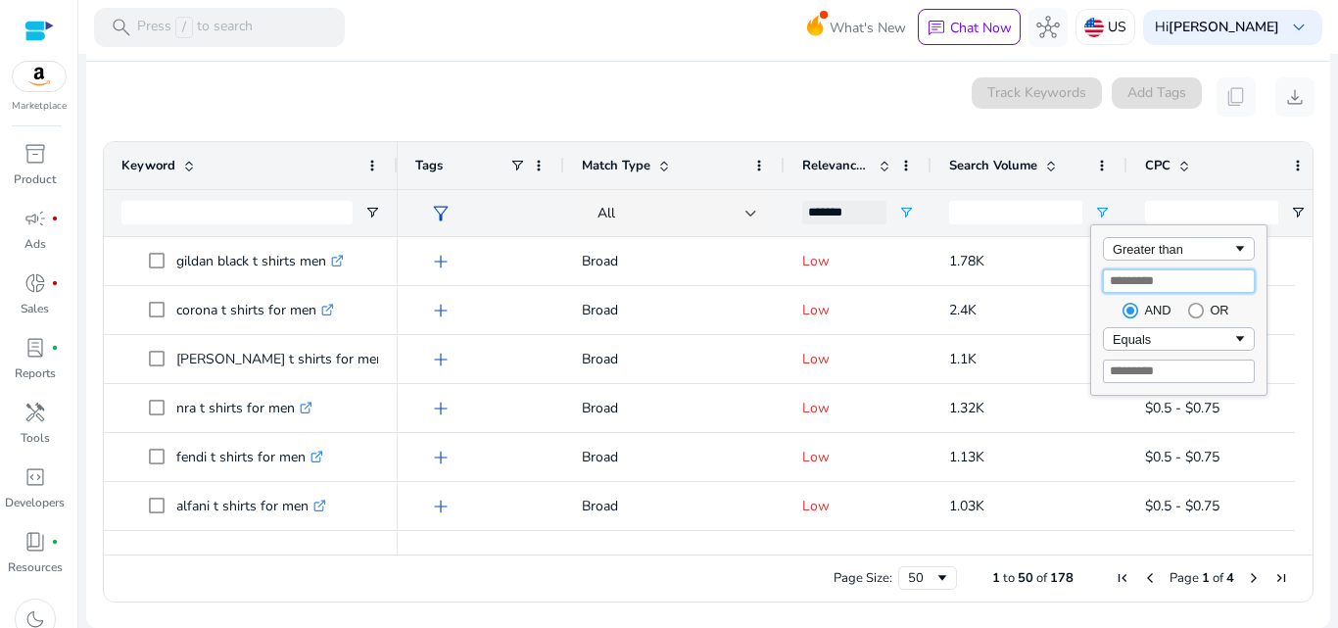
type input "****"
click at [1178, 335] on div "Equals" at bounding box center [1171, 339] width 119 height 15
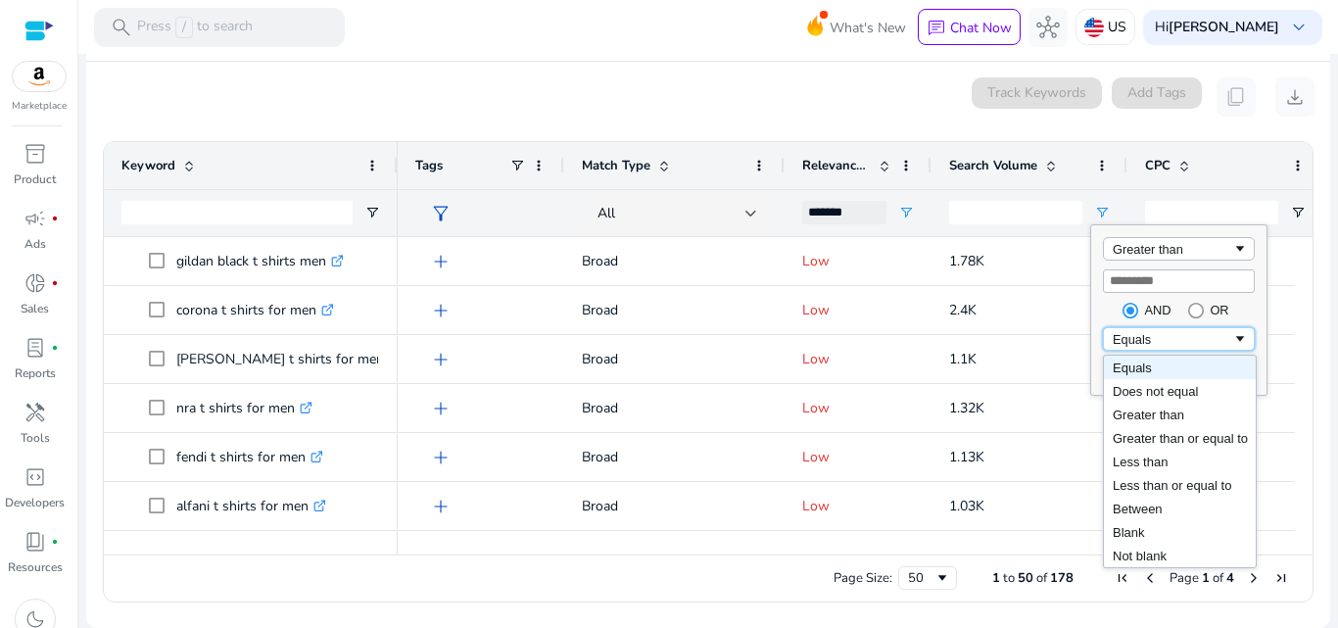
click at [1178, 335] on div "Equals" at bounding box center [1171, 339] width 119 height 15
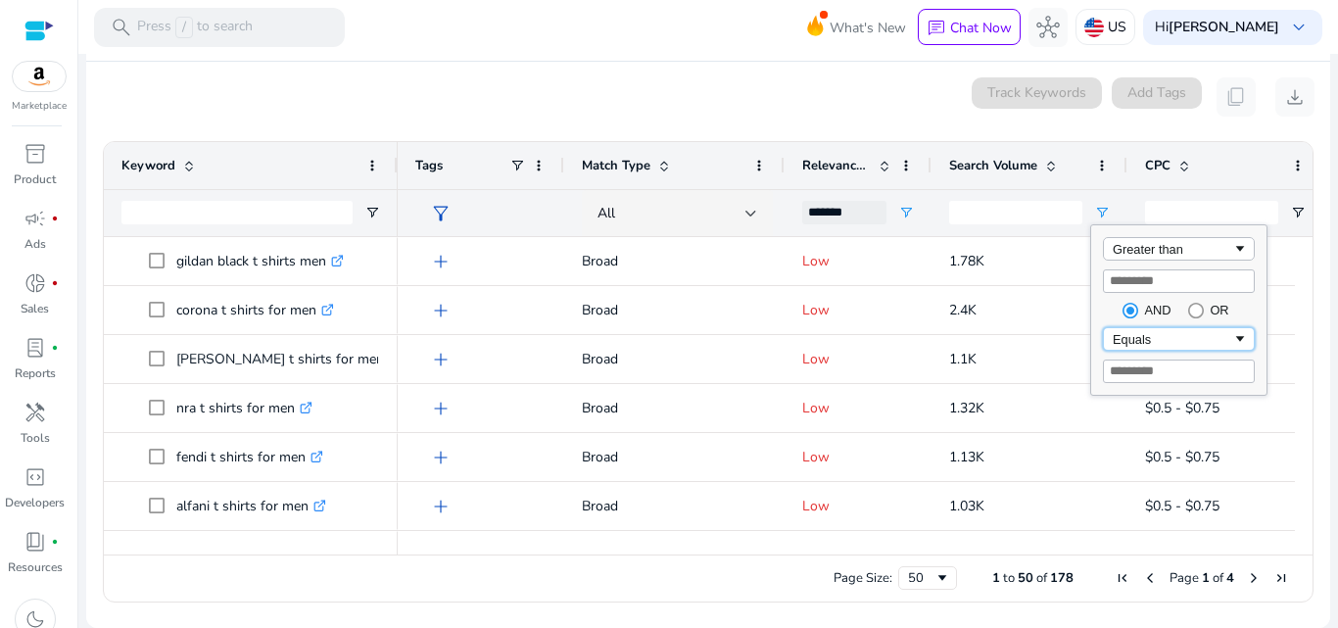
click at [1178, 335] on div "Equals" at bounding box center [1171, 339] width 119 height 15
click at [1104, 305] on div "AND OR" at bounding box center [1179, 310] width 152 height 17
click at [1161, 368] on input "Filter Value" at bounding box center [1179, 371] width 152 height 24
type input "*"
type input "**********"
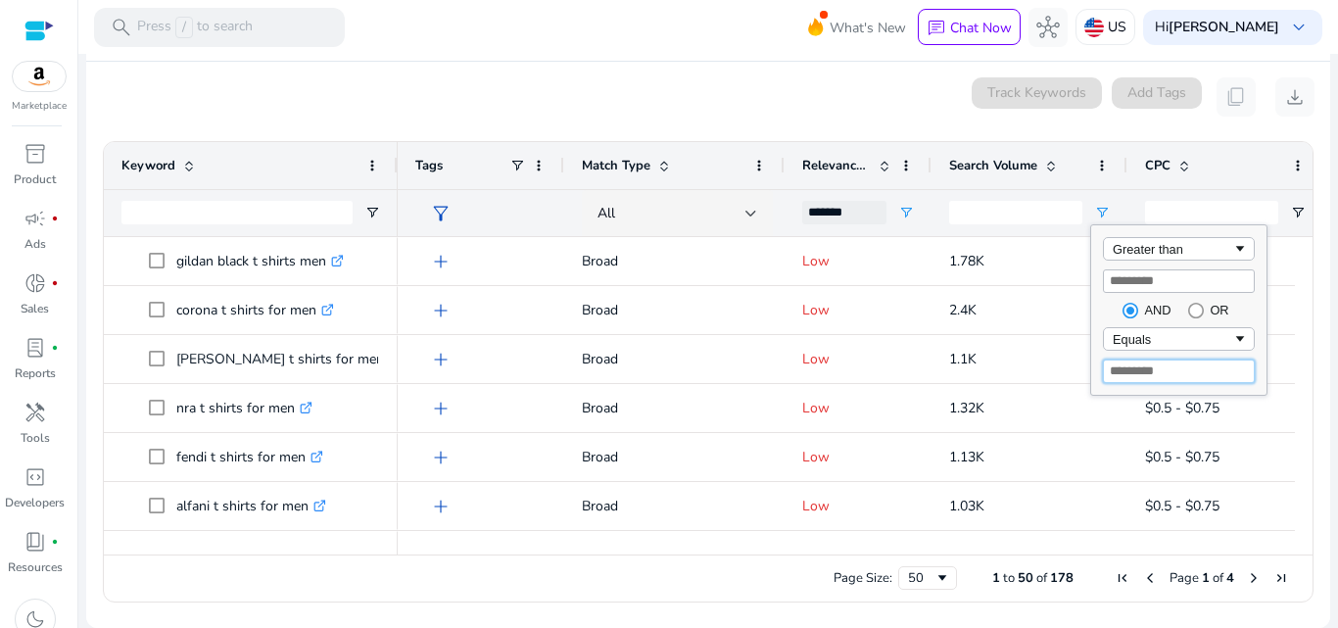
type input "***"
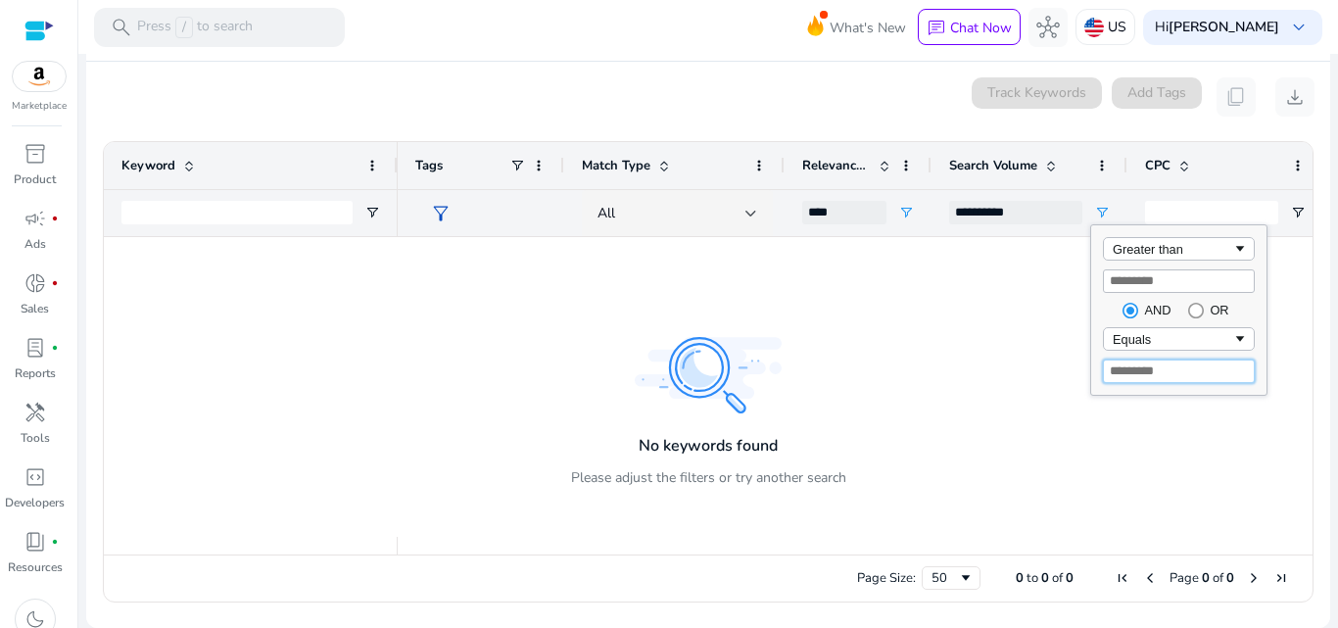
type input "*****"
type input "**********"
type input "****"
type input "**********"
type input "*"
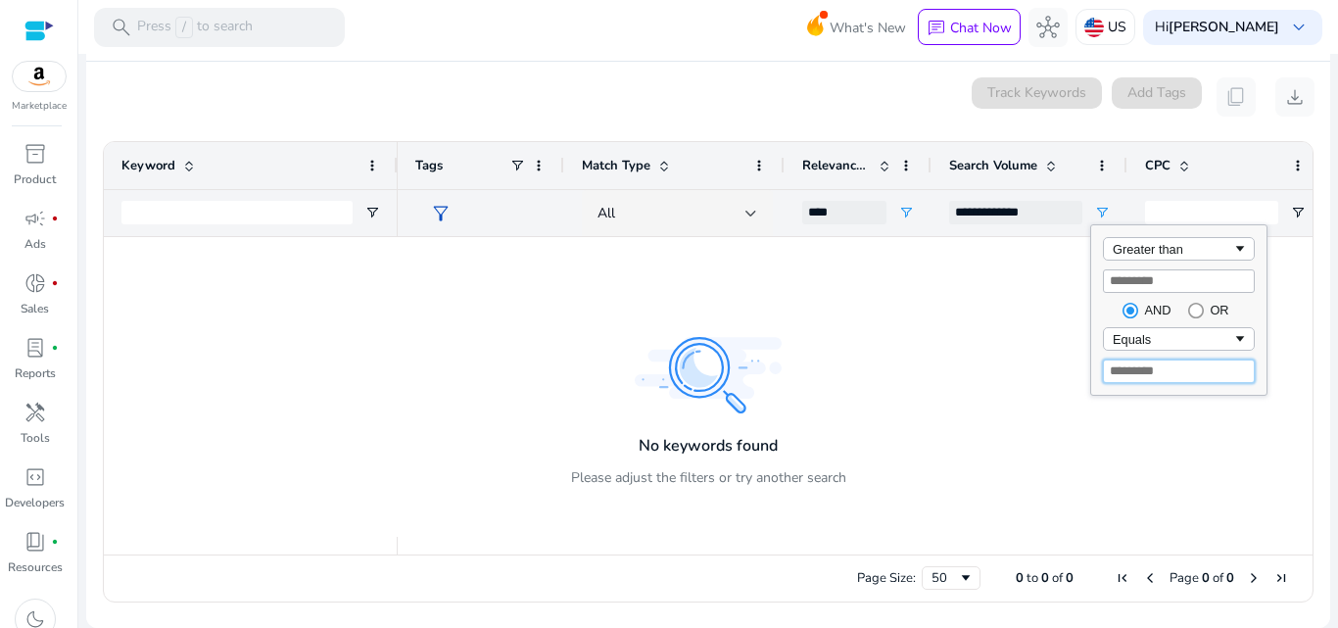
type input "*******"
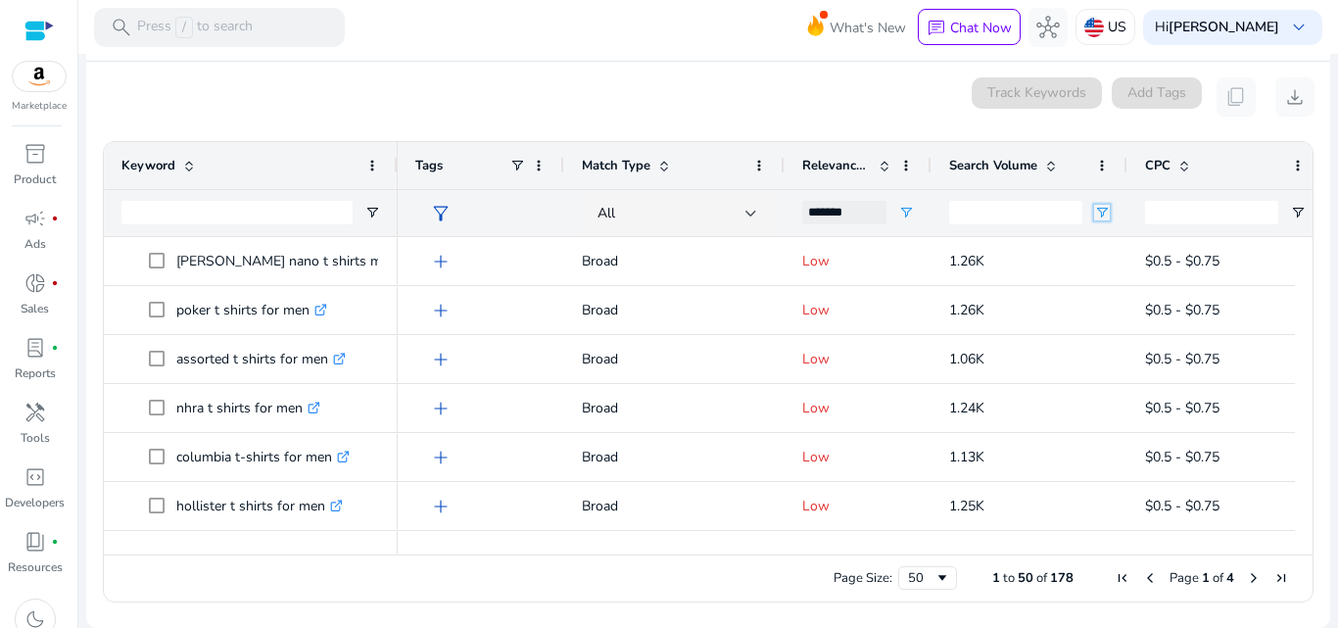
click at [1097, 215] on span "Open Filter Menu" at bounding box center [1102, 213] width 16 height 16
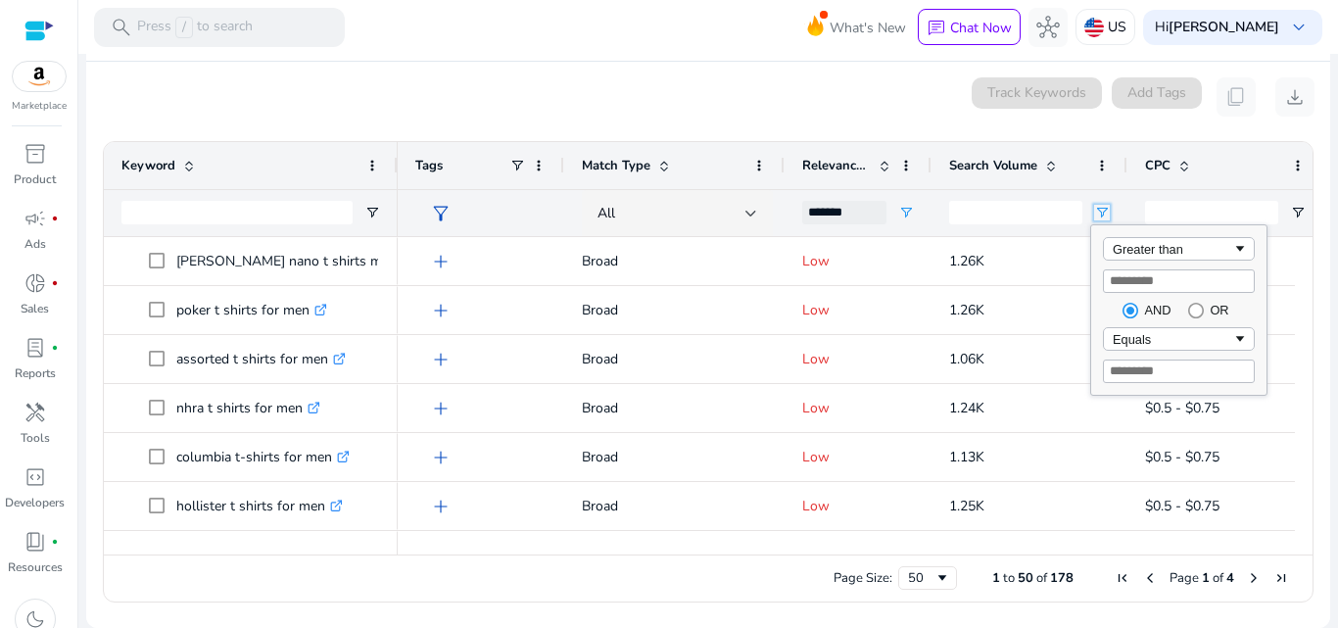
click at [1099, 213] on span "Open Filter Menu" at bounding box center [1102, 213] width 16 height 16
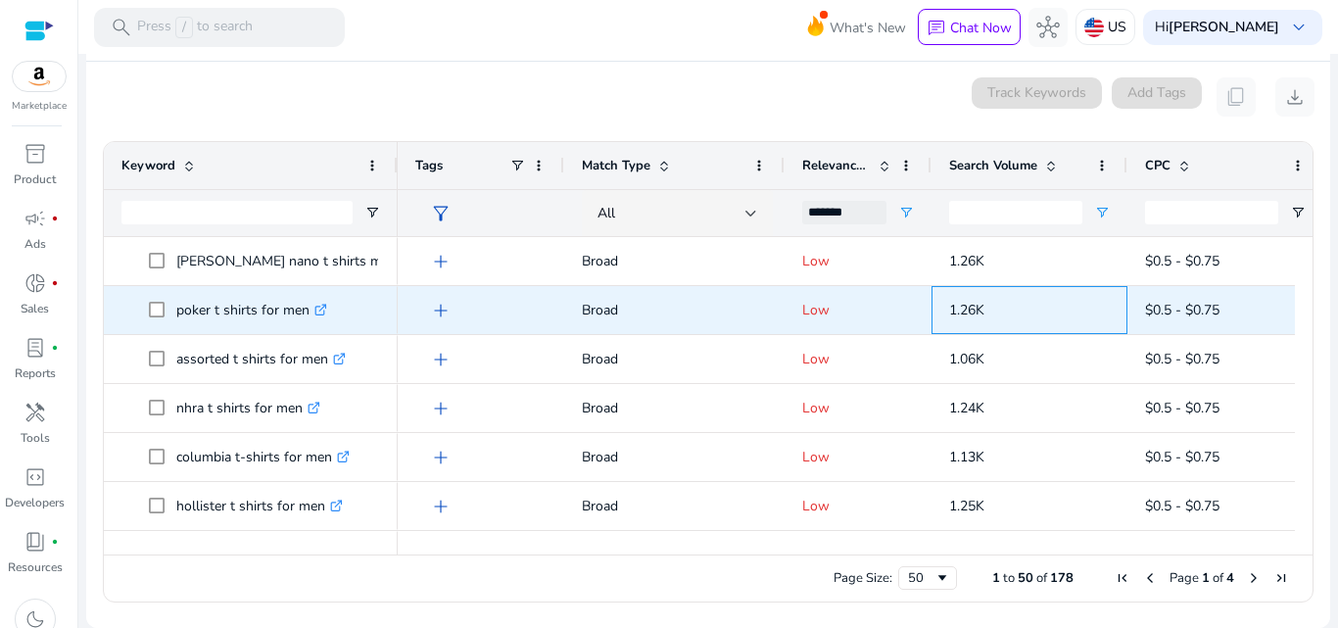
click at [1067, 291] on p "1.26K" at bounding box center [1029, 310] width 161 height 40
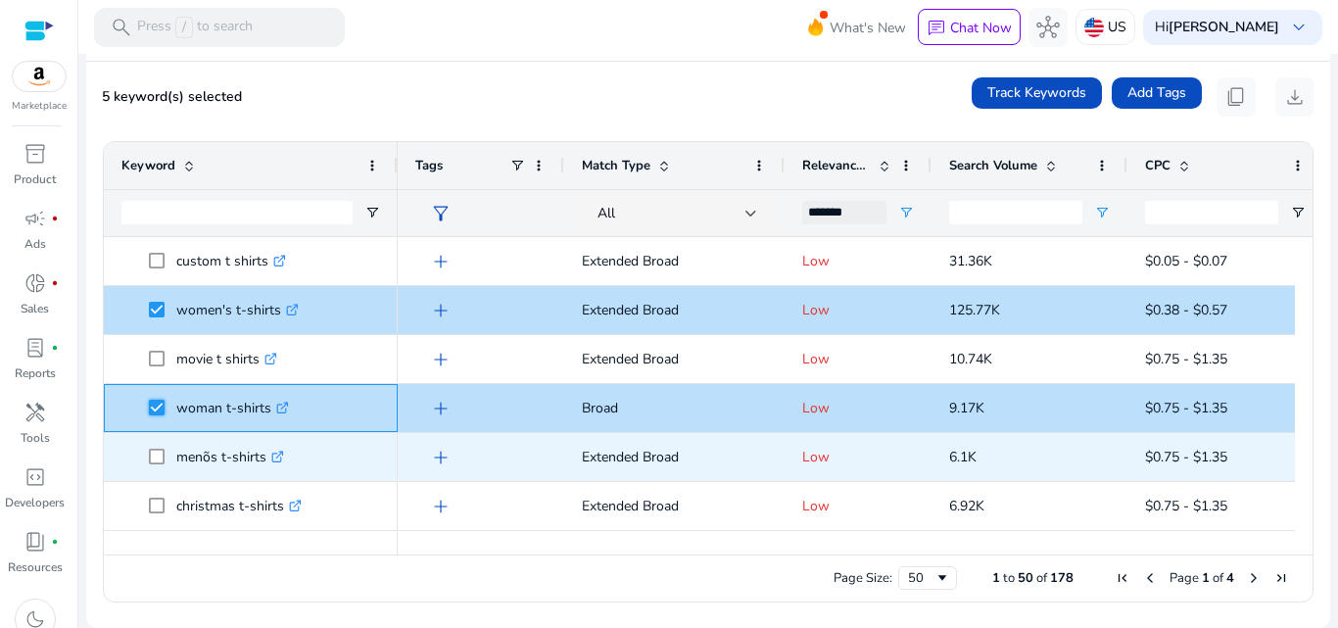
scroll to position [2149, 0]
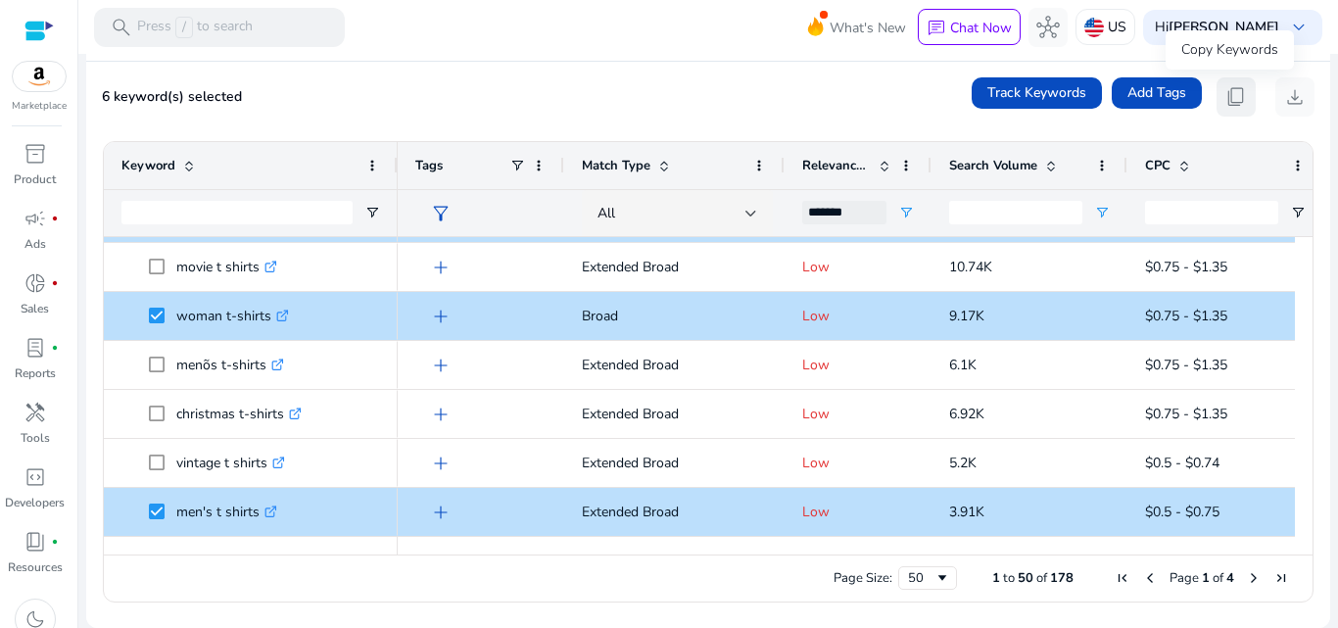
click at [1225, 105] on span "content_copy" at bounding box center [1236, 97] width 24 height 24
click at [1224, 99] on span "content_copy" at bounding box center [1236, 97] width 24 height 24
click at [1292, 108] on span "download" at bounding box center [1295, 97] width 24 height 24
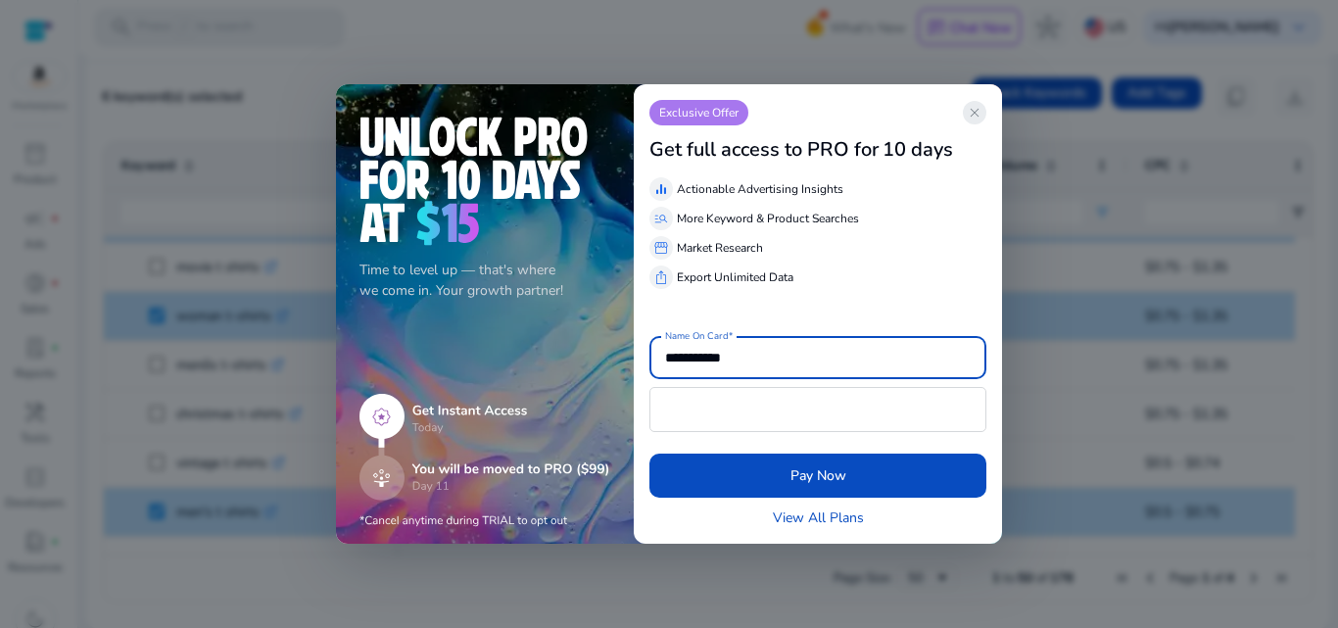
click at [969, 114] on span "close" at bounding box center [975, 113] width 16 height 16
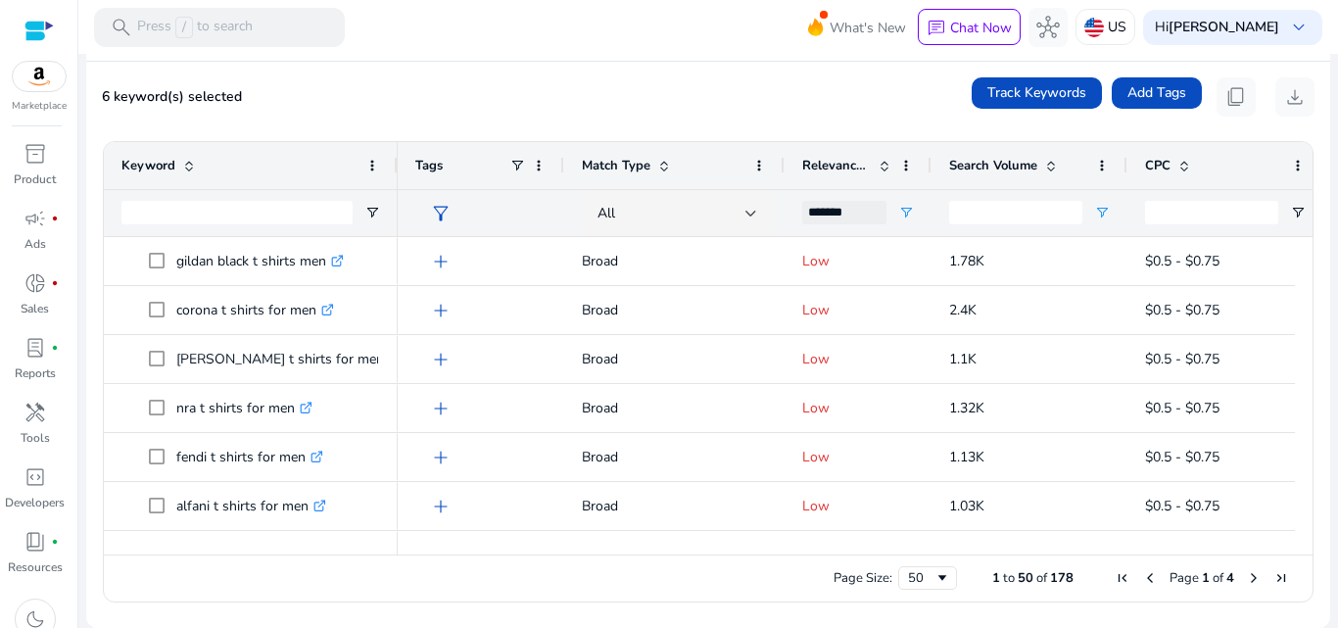
scroll to position [685, 0]
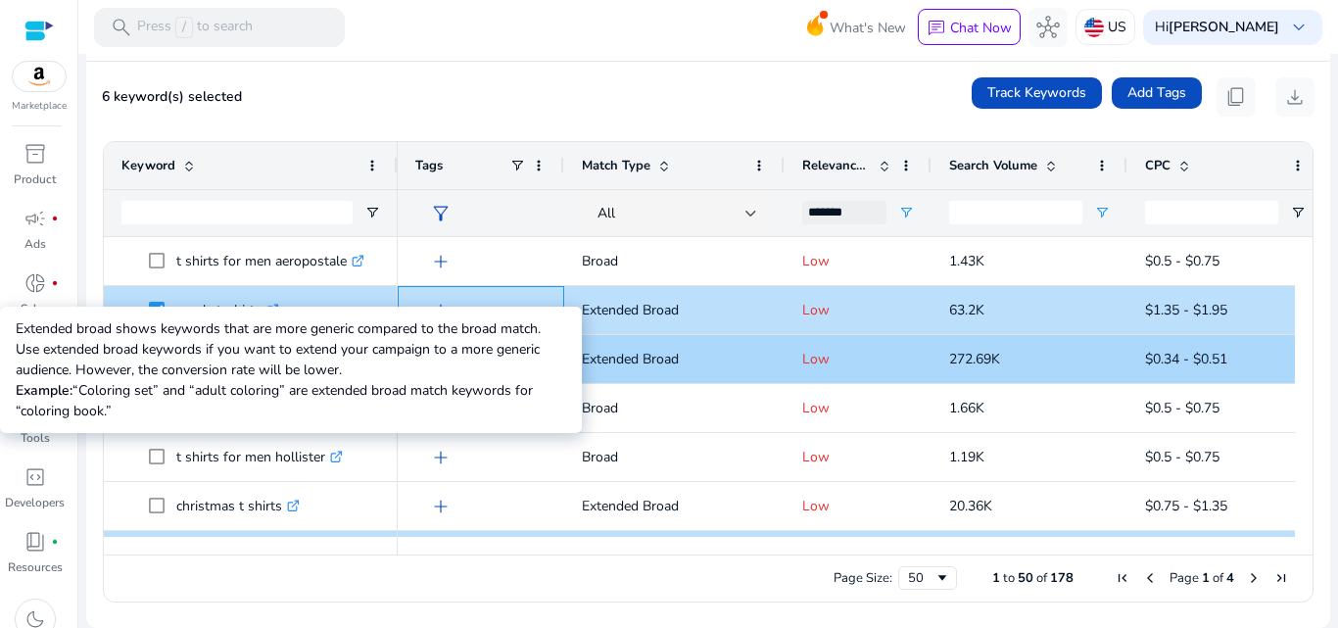
drag, startPoint x: 538, startPoint y: 307, endPoint x: 630, endPoint y: 350, distance: 101.2
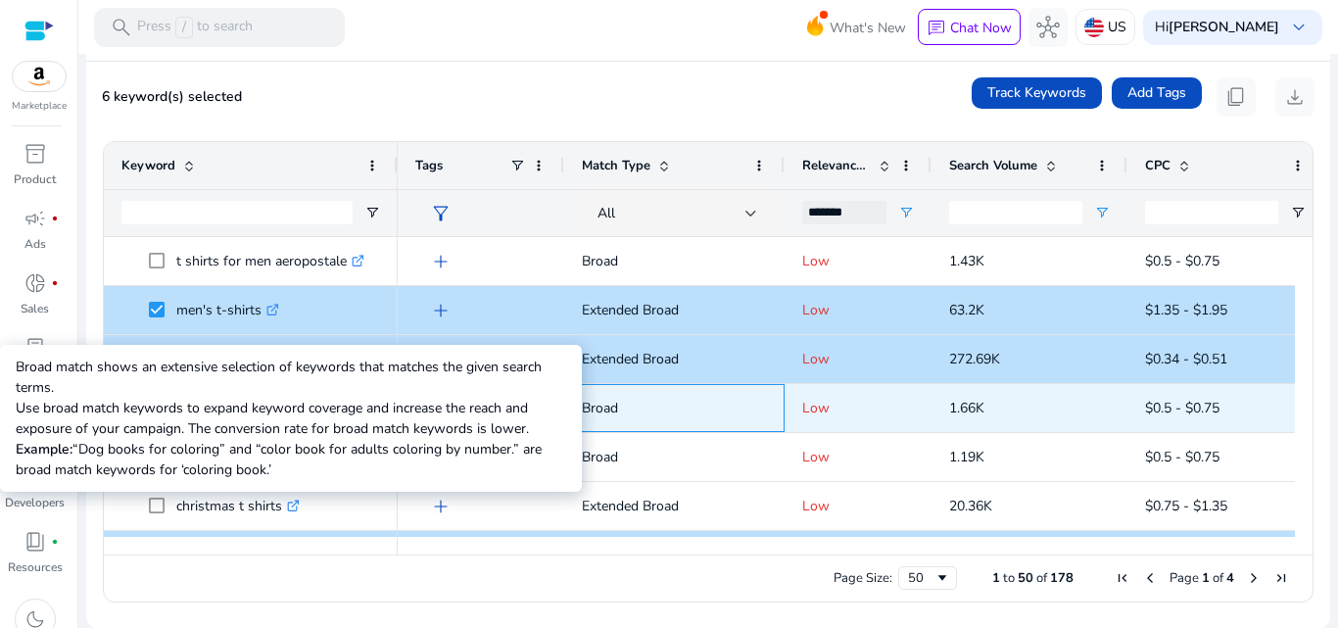
click at [712, 401] on p "Broad" at bounding box center [674, 408] width 185 height 40
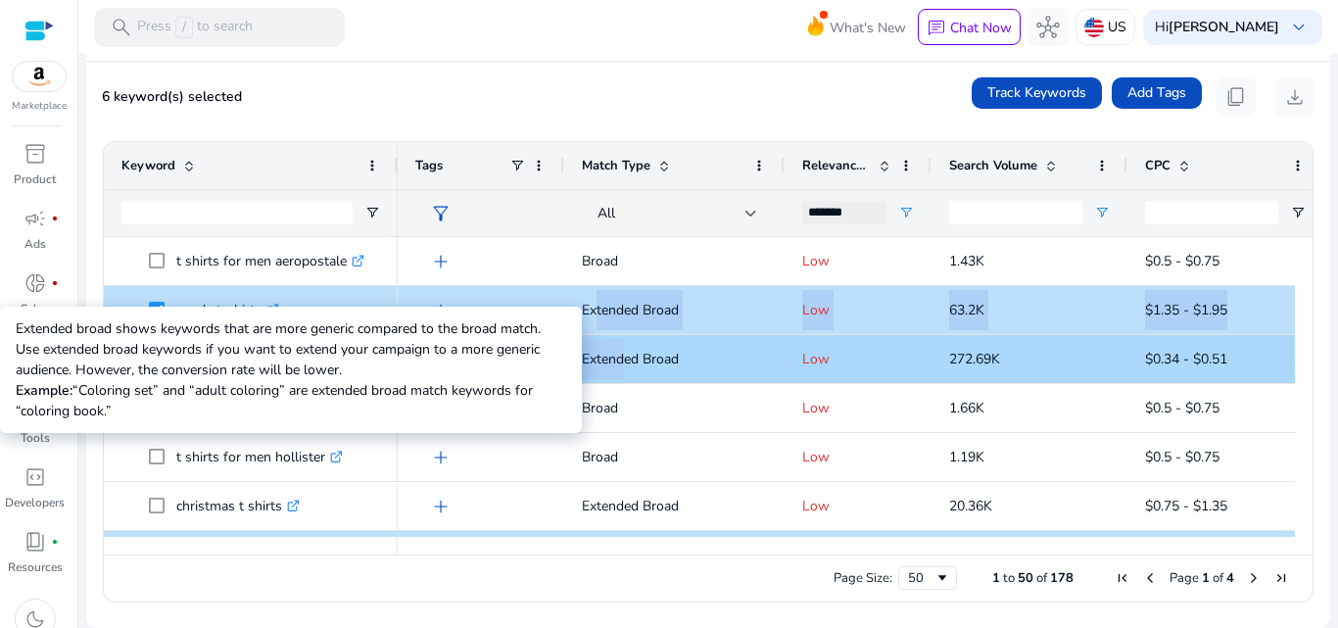
drag, startPoint x: 589, startPoint y: 309, endPoint x: 622, endPoint y: 352, distance: 53.7
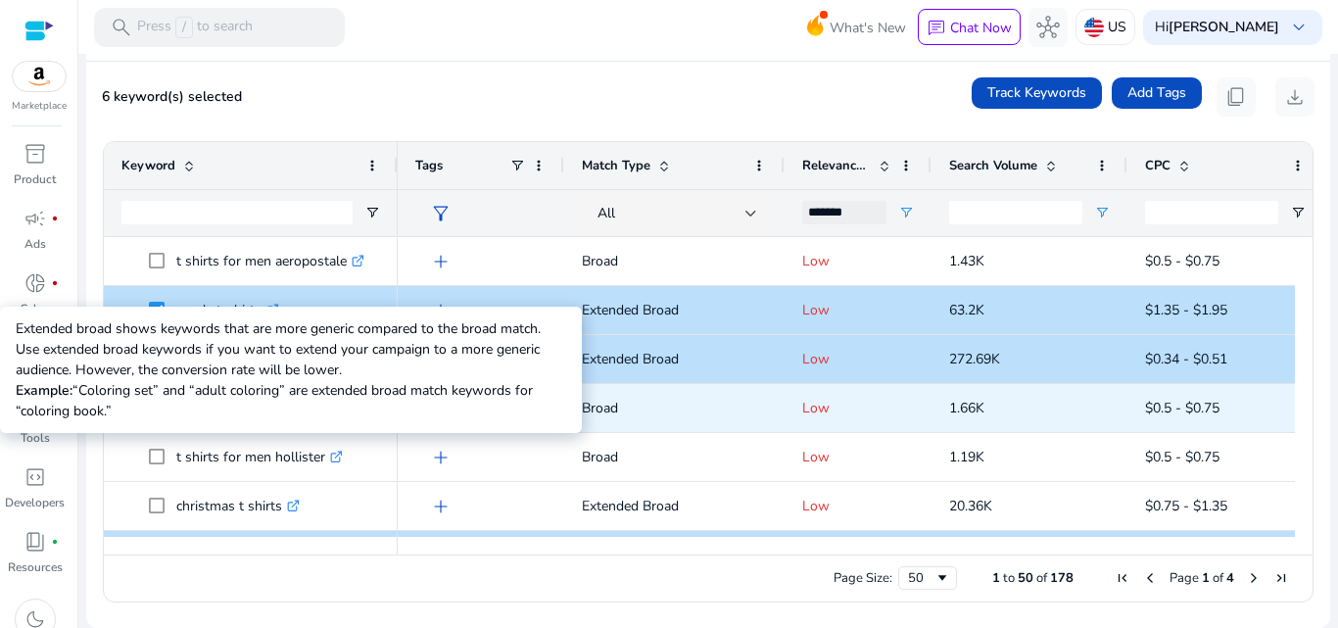
click at [715, 397] on p "Broad" at bounding box center [674, 408] width 185 height 40
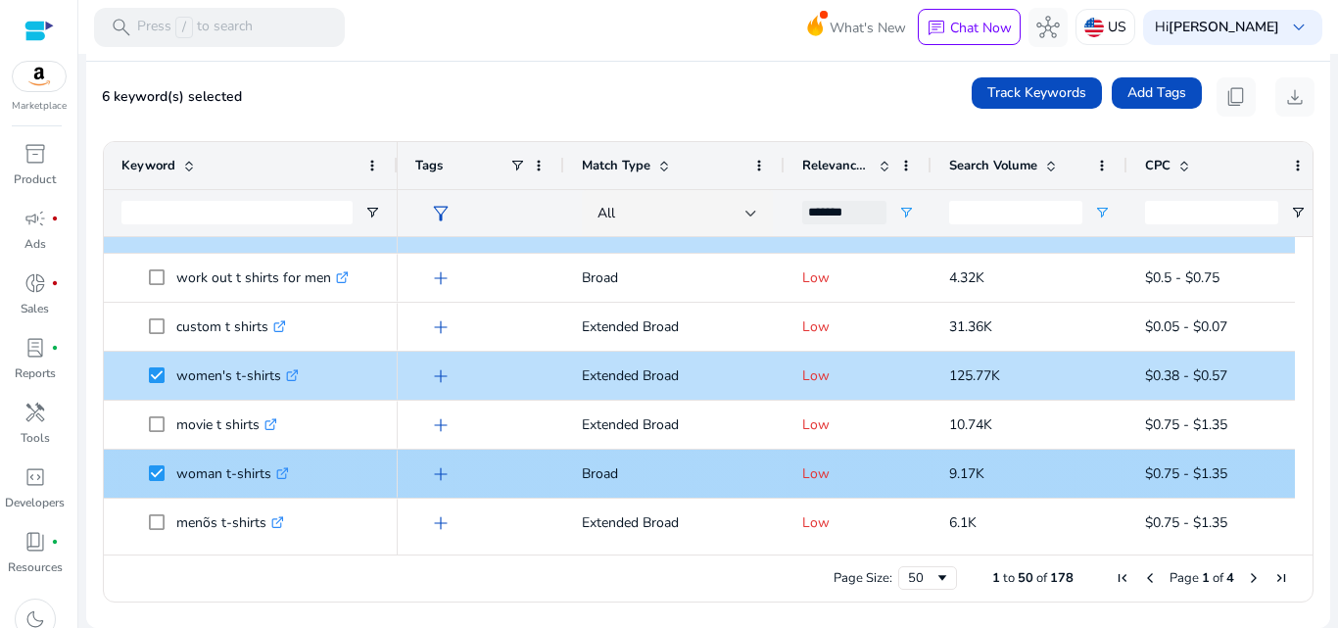
drag, startPoint x: 562, startPoint y: 311, endPoint x: 969, endPoint y: 485, distance: 441.8
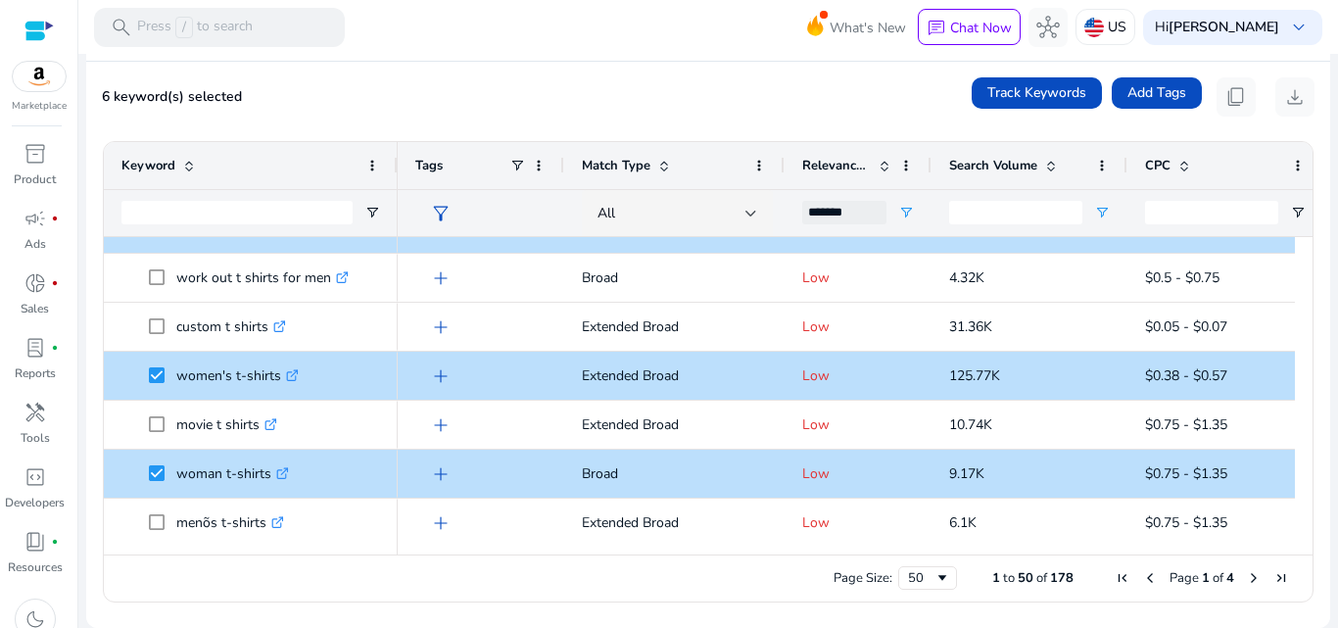
click at [707, 606] on ag-grid-angular "Press SPACE to deselect this row. Drag here to set row groups Drag here to set …" at bounding box center [708, 371] width 1242 height 481
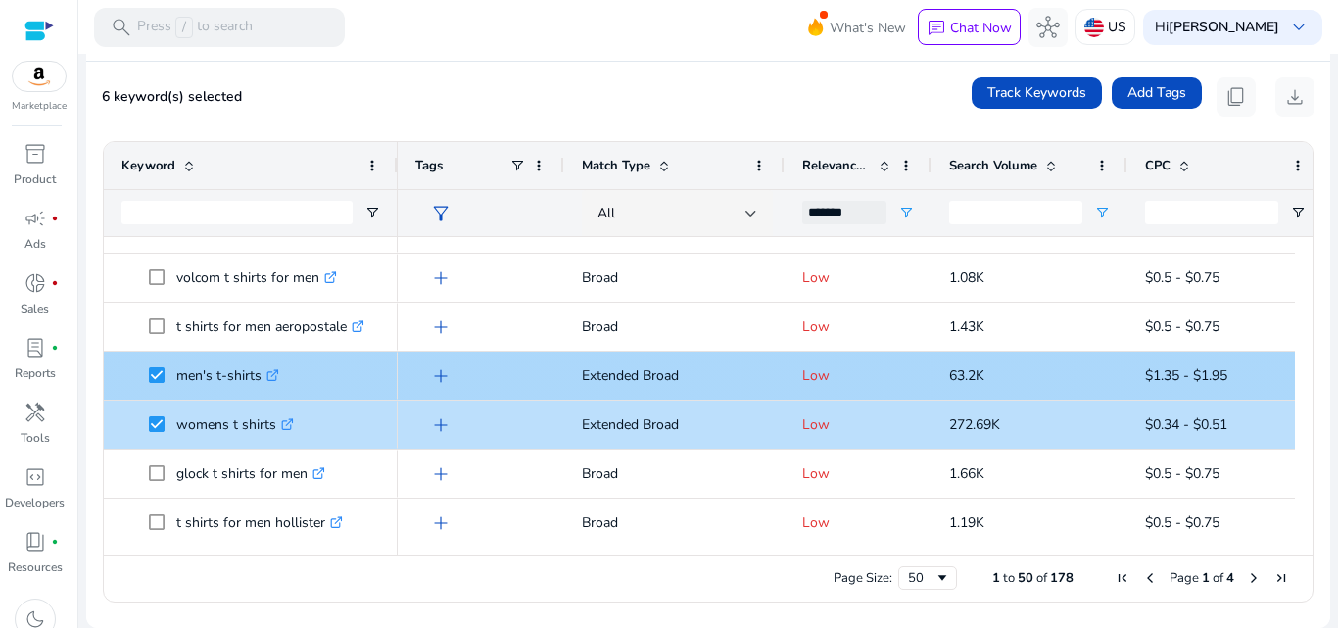
click at [804, 380] on p "Low" at bounding box center [858, 375] width 112 height 40
copy p "Low"
click at [968, 371] on span "63.2K" at bounding box center [966, 375] width 35 height 19
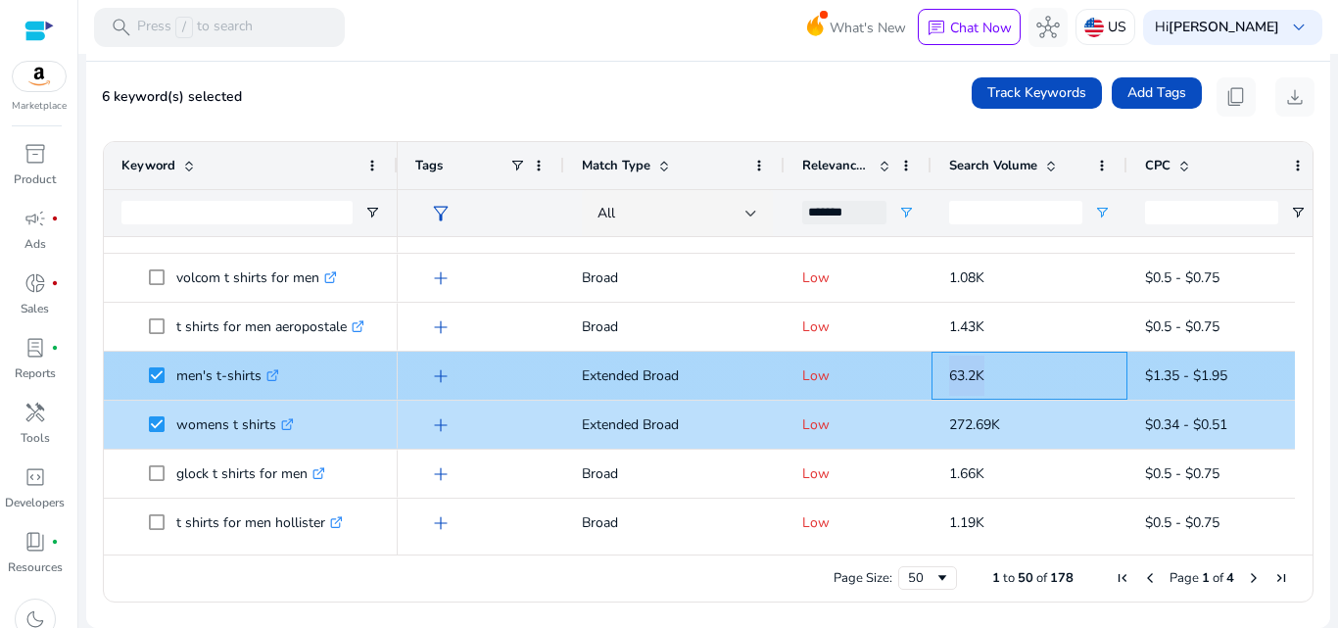
copy span "63.2K"
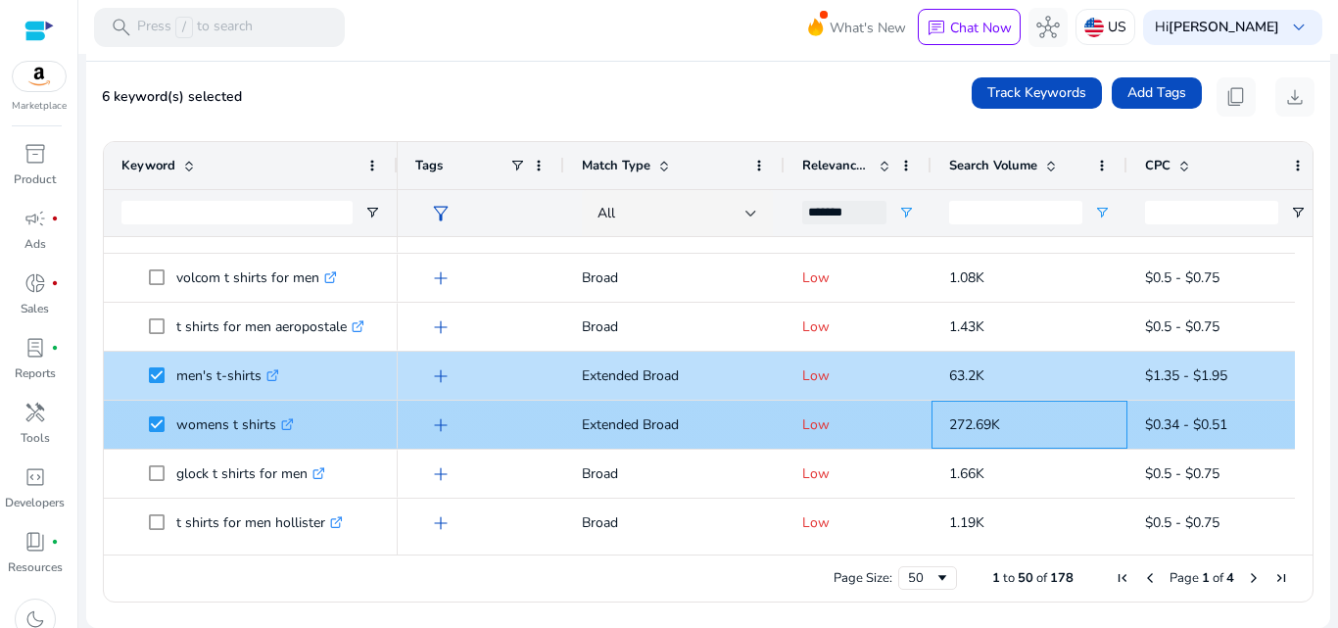
click at [964, 422] on span "272.69K" at bounding box center [974, 424] width 51 height 19
copy span "272.69K"
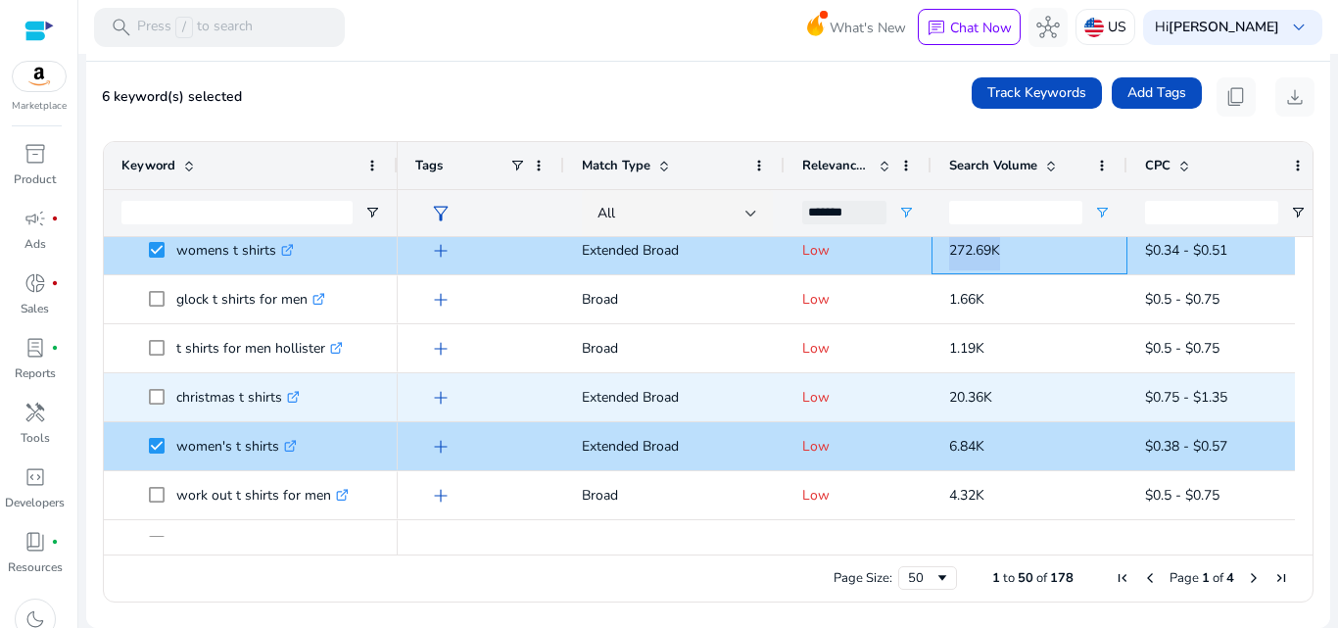
scroll to position [1795, 0]
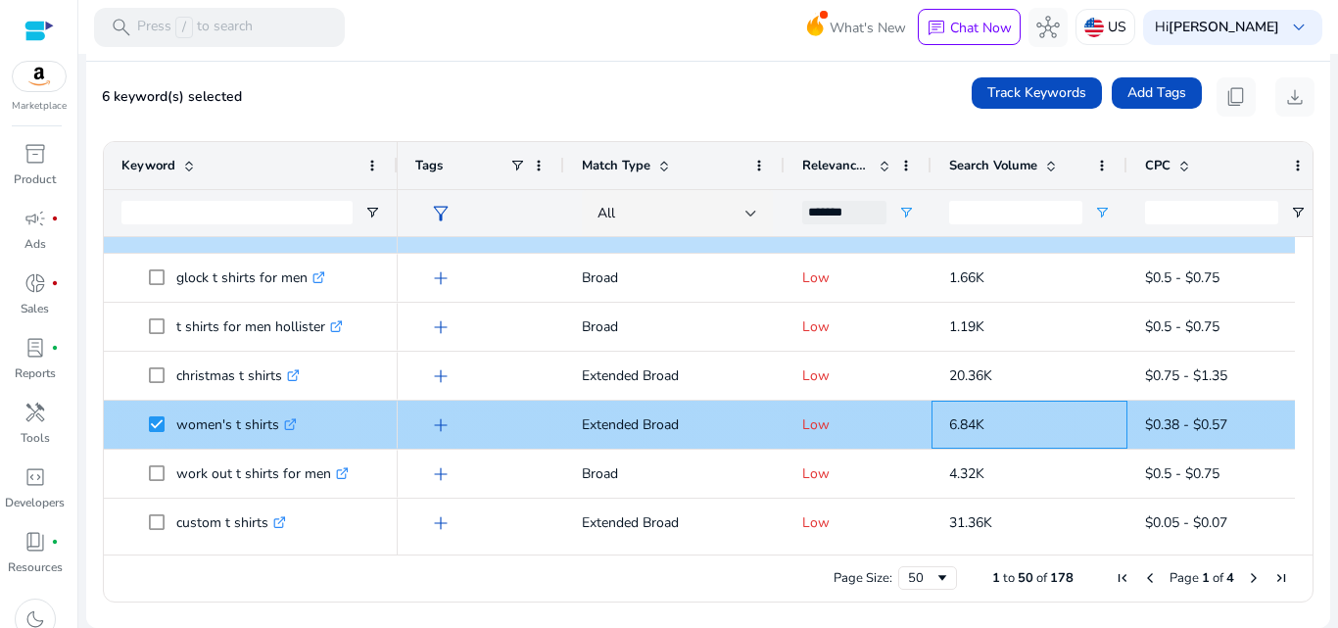
click at [968, 426] on span "6.84K" at bounding box center [966, 424] width 35 height 19
copy span "6.84K"
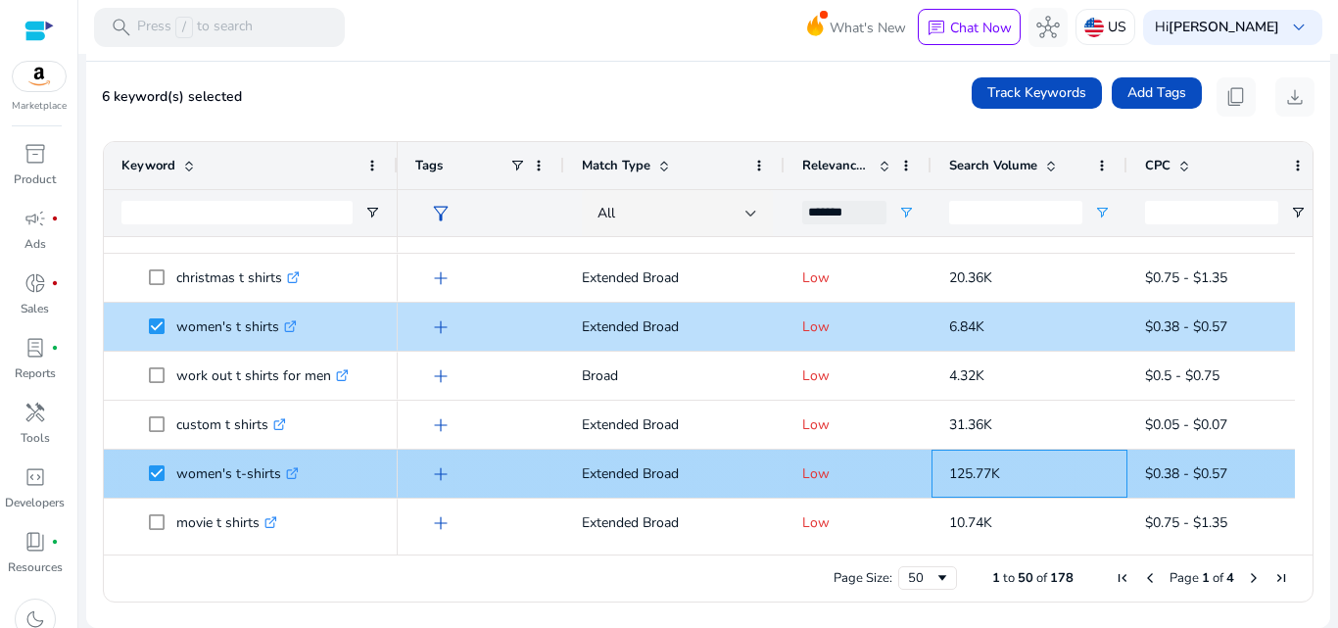
click at [960, 467] on span "125.77K" at bounding box center [974, 473] width 51 height 19
copy span "125.77K"
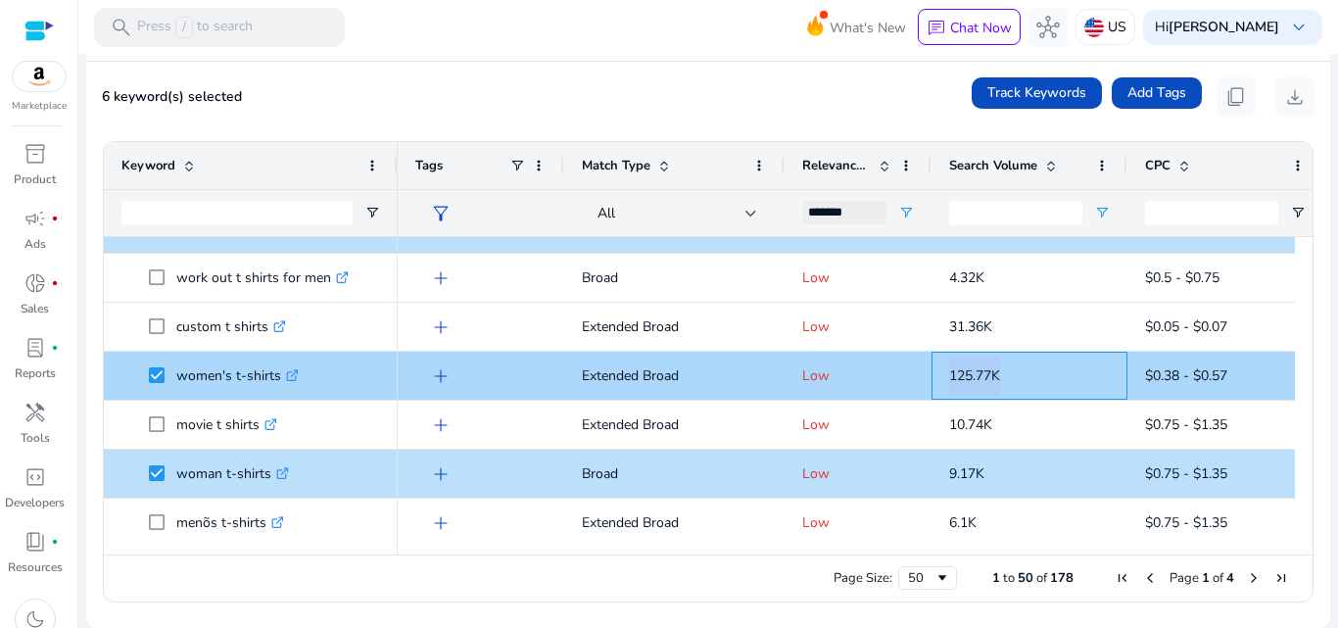
scroll to position [2089, 0]
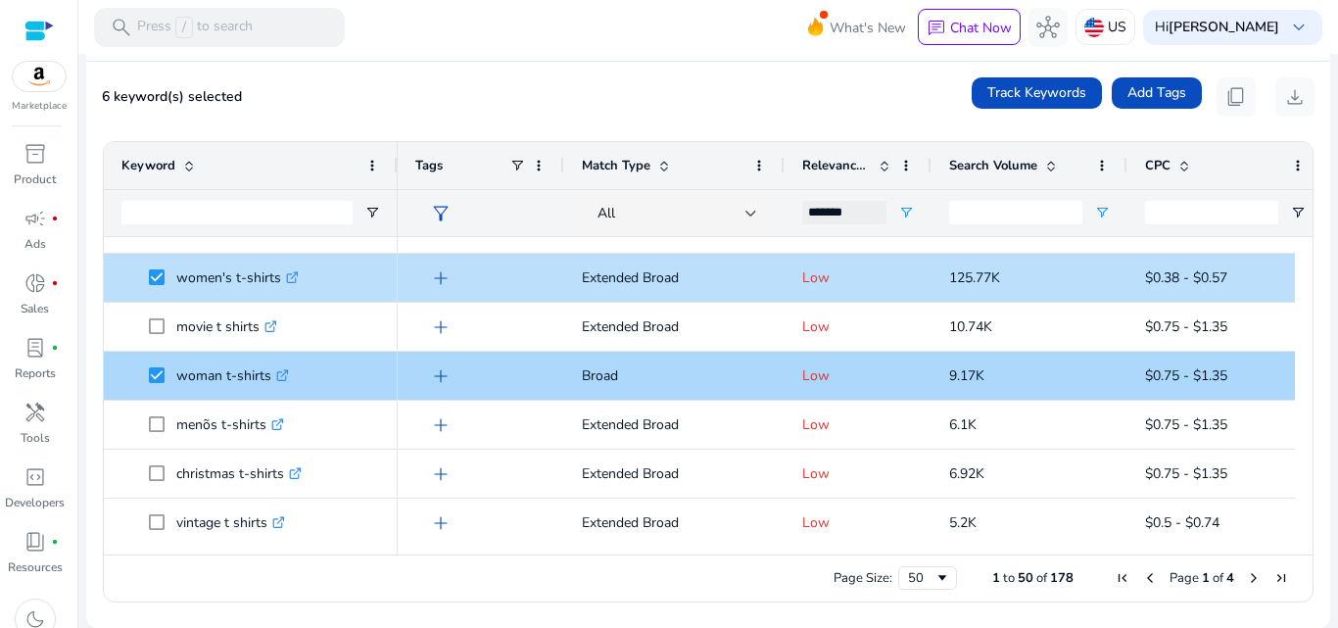
click at [964, 371] on span "9.17K" at bounding box center [966, 375] width 35 height 19
copy span "9.17K"
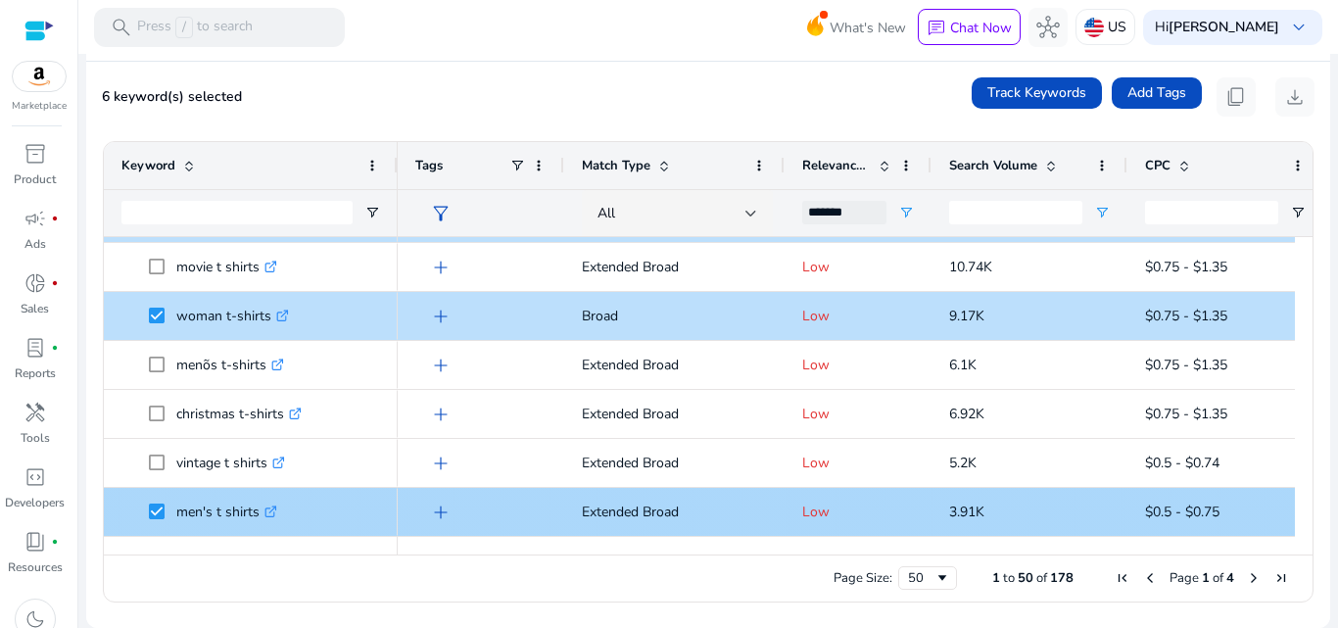
click at [966, 510] on span "3.91K" at bounding box center [966, 511] width 35 height 19
copy span "3.91K"
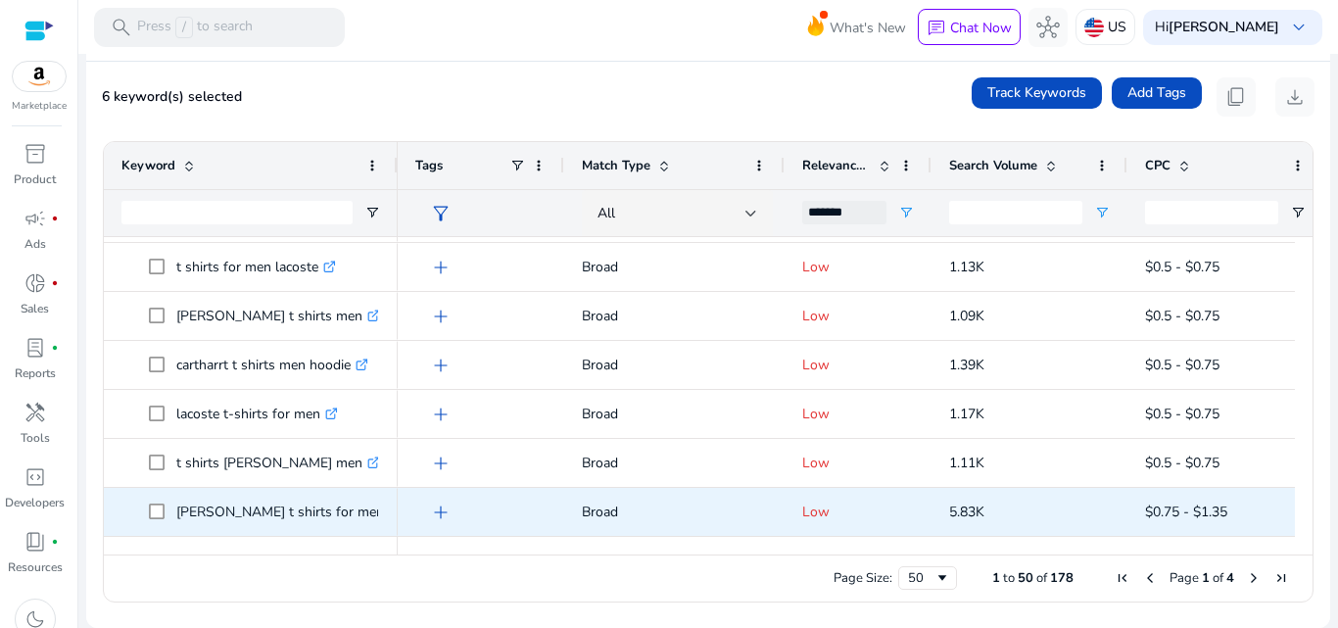
scroll to position [1384, 0]
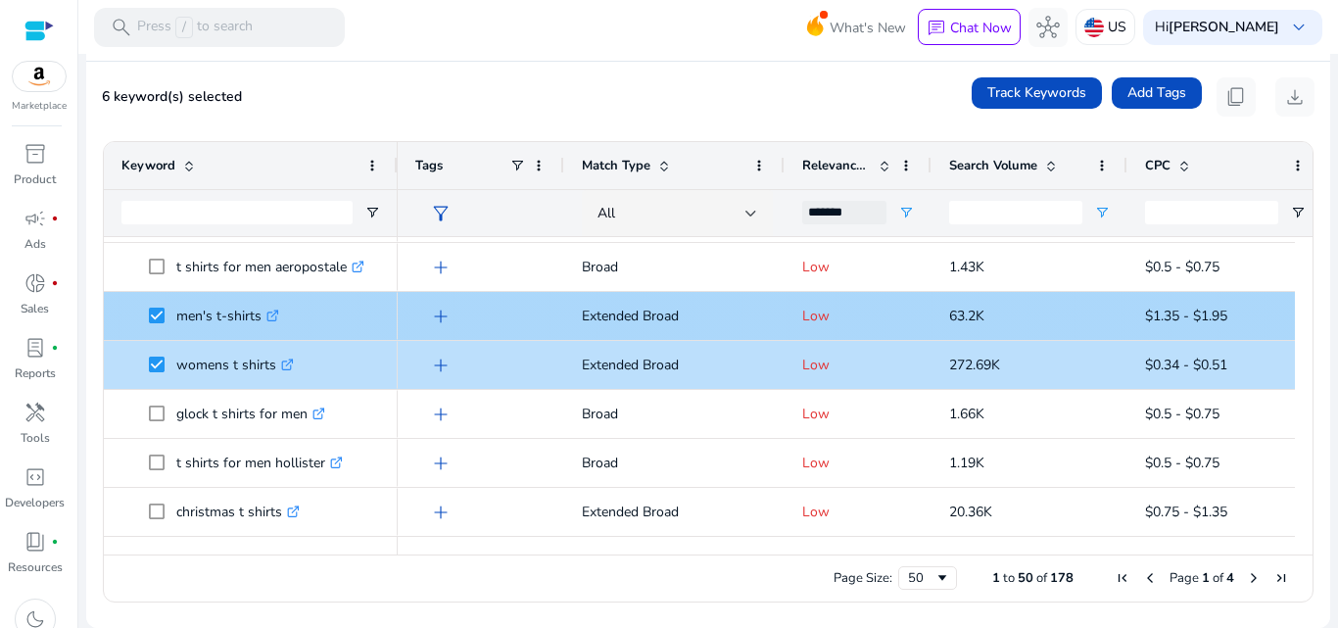
click at [1183, 317] on span "$1.35 - $1.95" at bounding box center [1186, 316] width 82 height 19
copy span "$1.35 - $1.95"
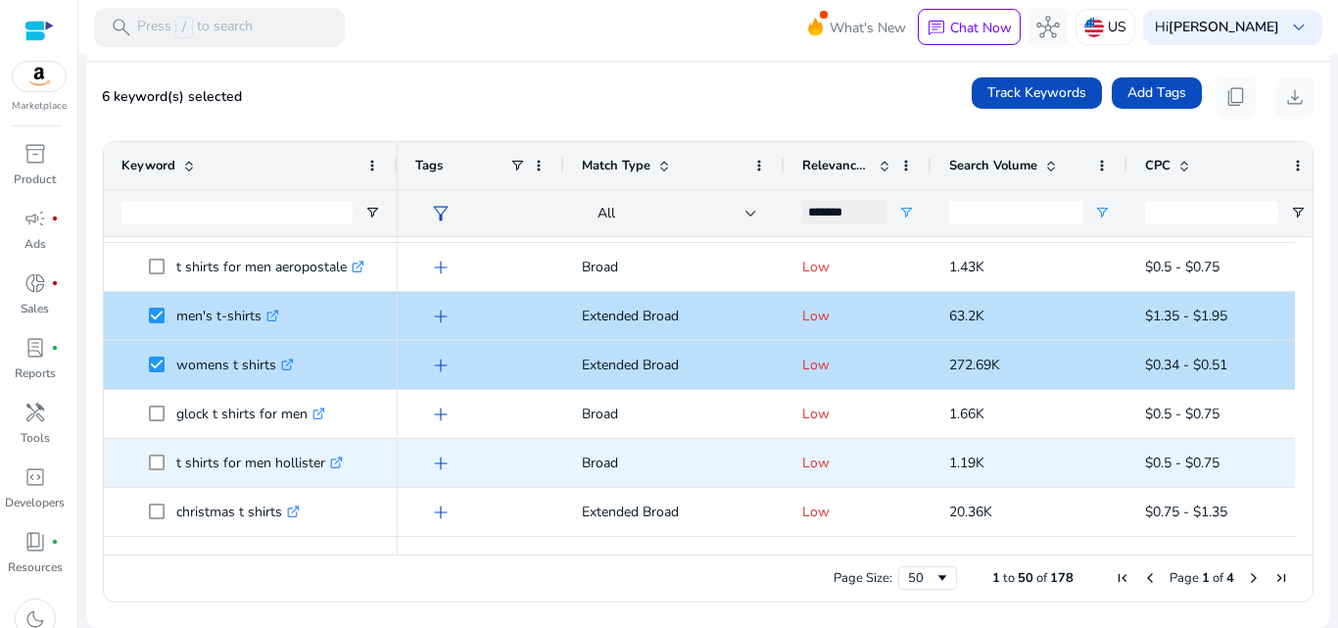
click at [1093, 455] on p "1.19K" at bounding box center [1029, 463] width 161 height 40
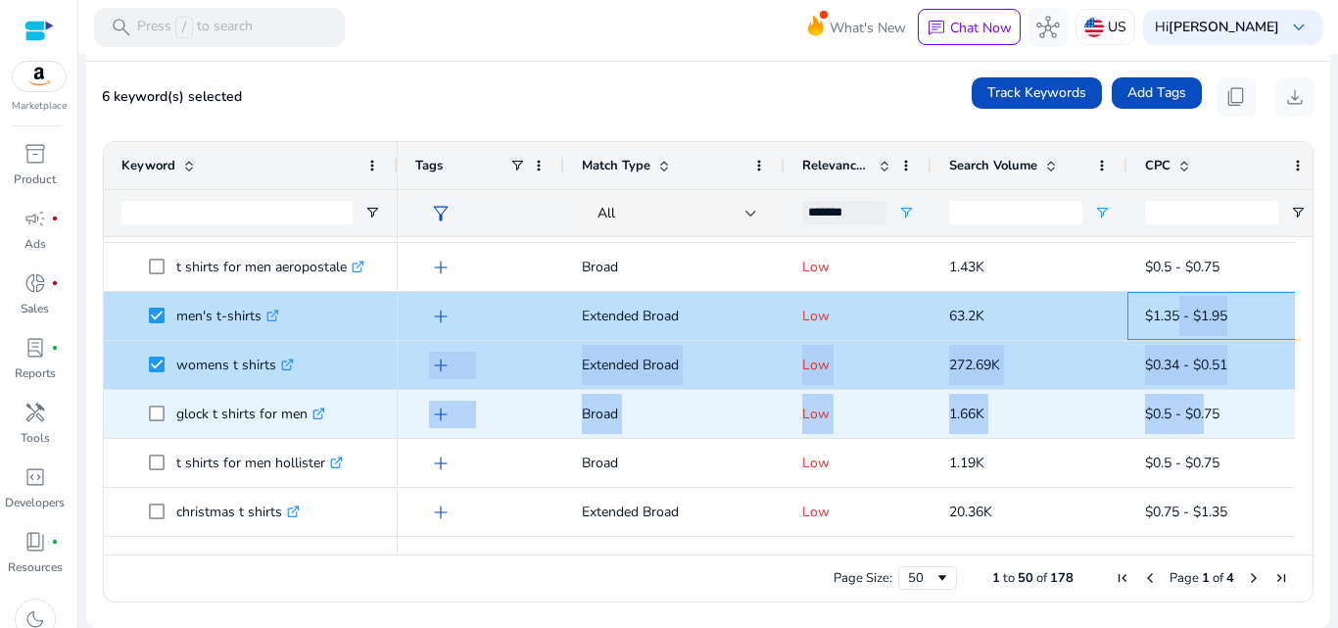
drag, startPoint x: 1181, startPoint y: 315, endPoint x: 1206, endPoint y: 415, distance: 103.1
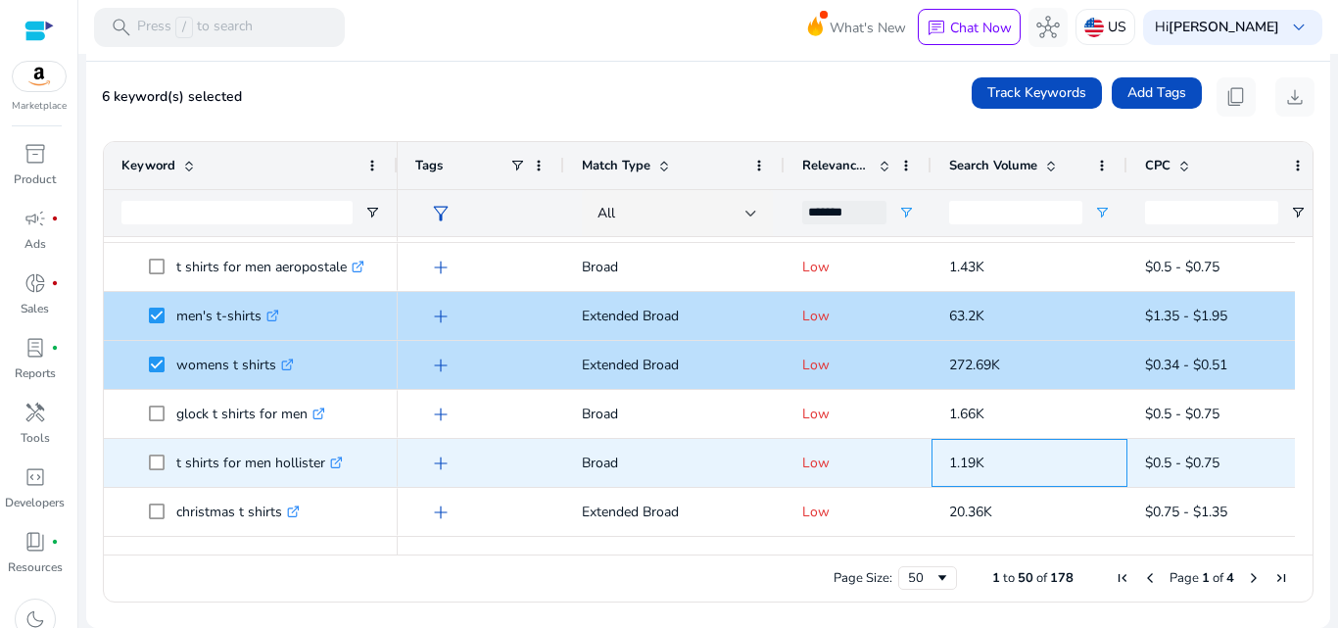
click at [1109, 464] on p "1.19K" at bounding box center [1029, 463] width 161 height 40
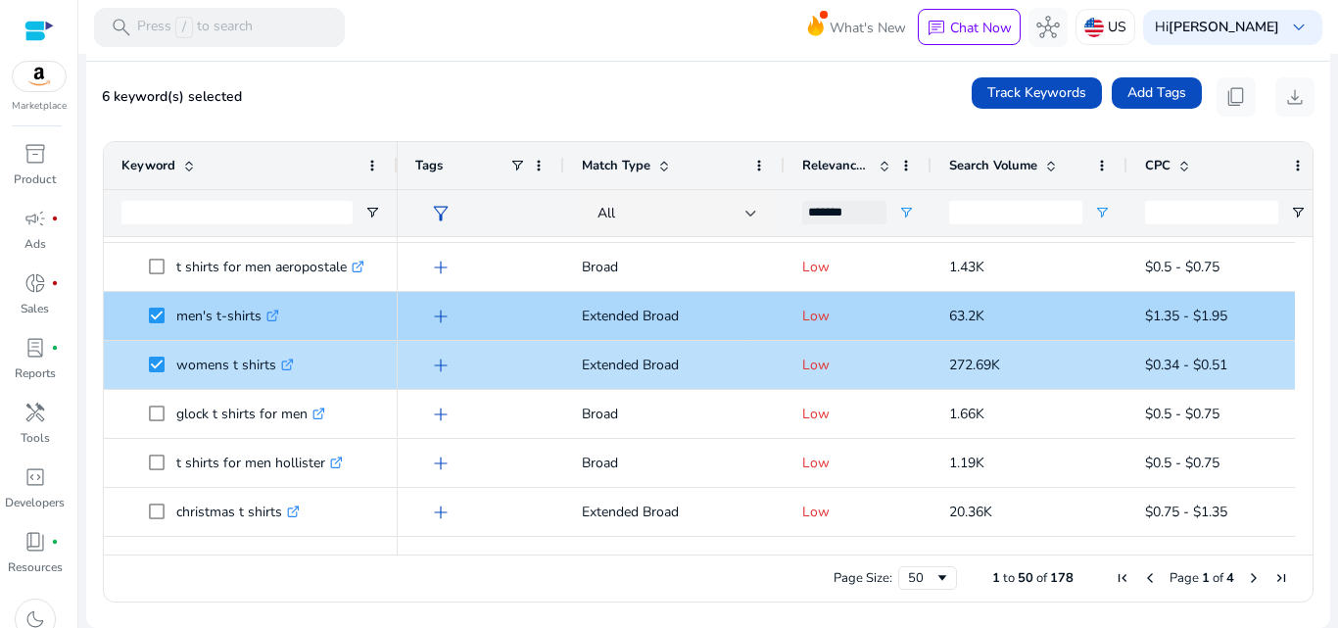
click at [1158, 316] on span "$1.35 - $1.95" at bounding box center [1186, 316] width 82 height 19
click at [1160, 317] on span "$1.35 - $1.95" at bounding box center [1186, 316] width 82 height 19
copy span "$1.35 - $1.95"
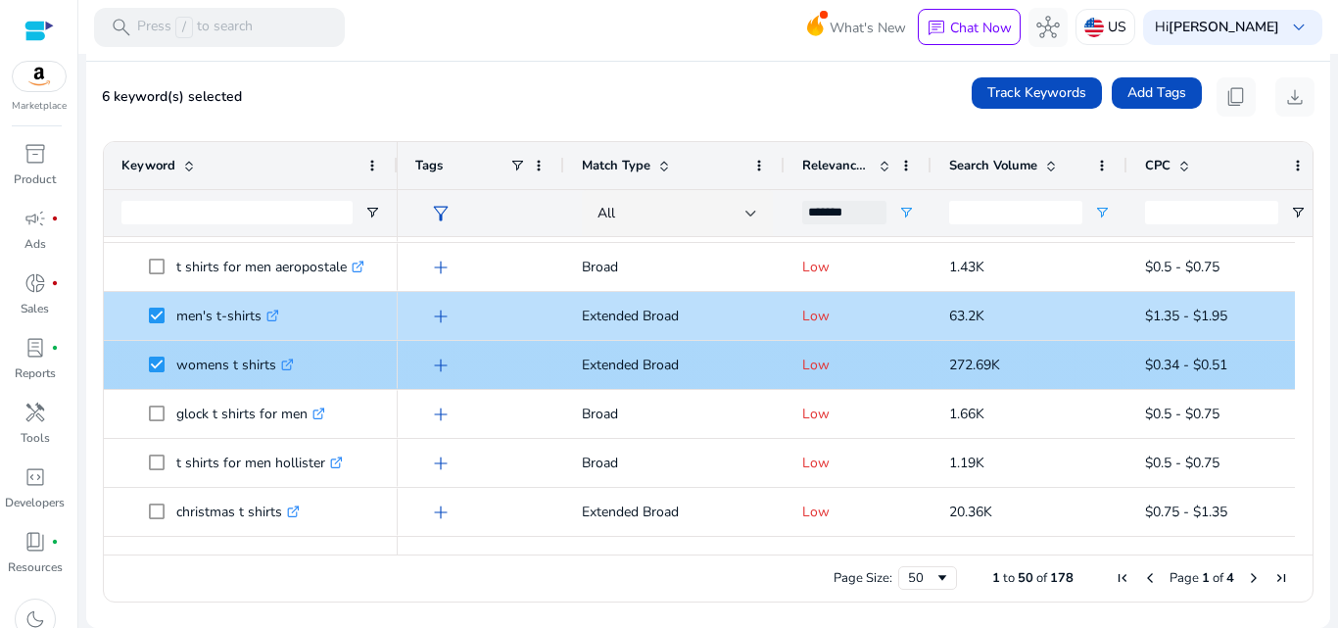
click at [1180, 360] on span "$0.34 - $0.51" at bounding box center [1186, 364] width 82 height 19
copy span "$0.34 - $0.51"
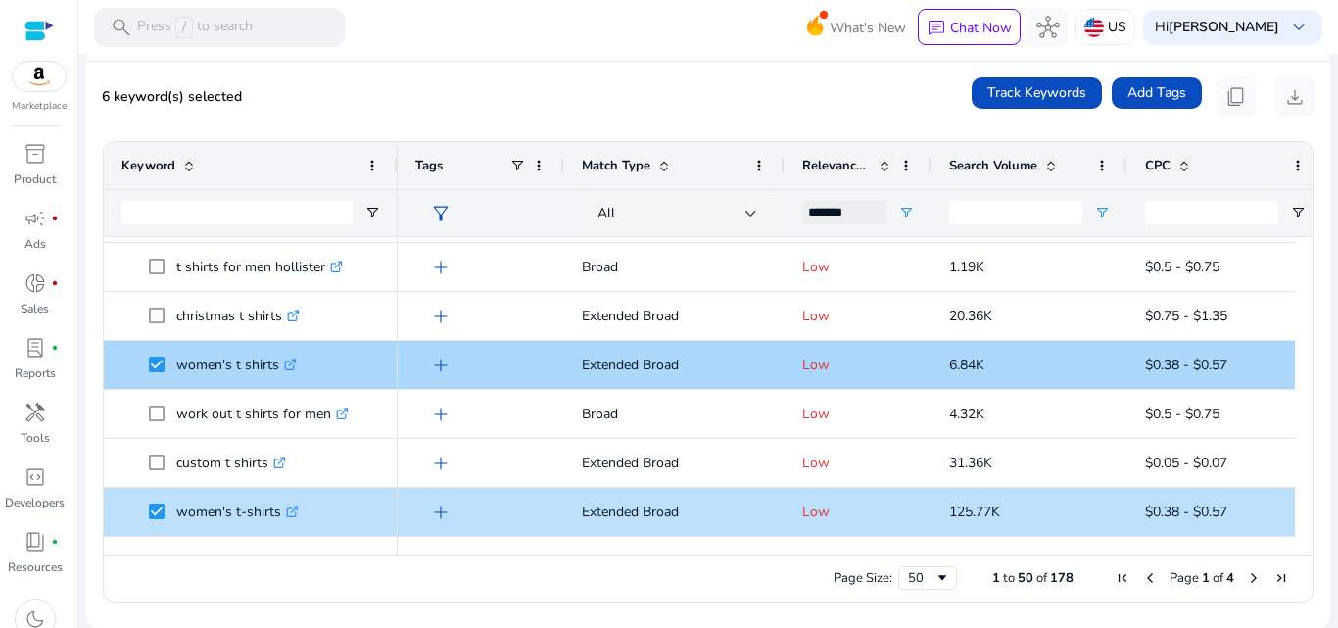
click at [1187, 362] on span "$0.38 - $0.57" at bounding box center [1186, 364] width 82 height 19
copy span "$0.38 - $0.57"
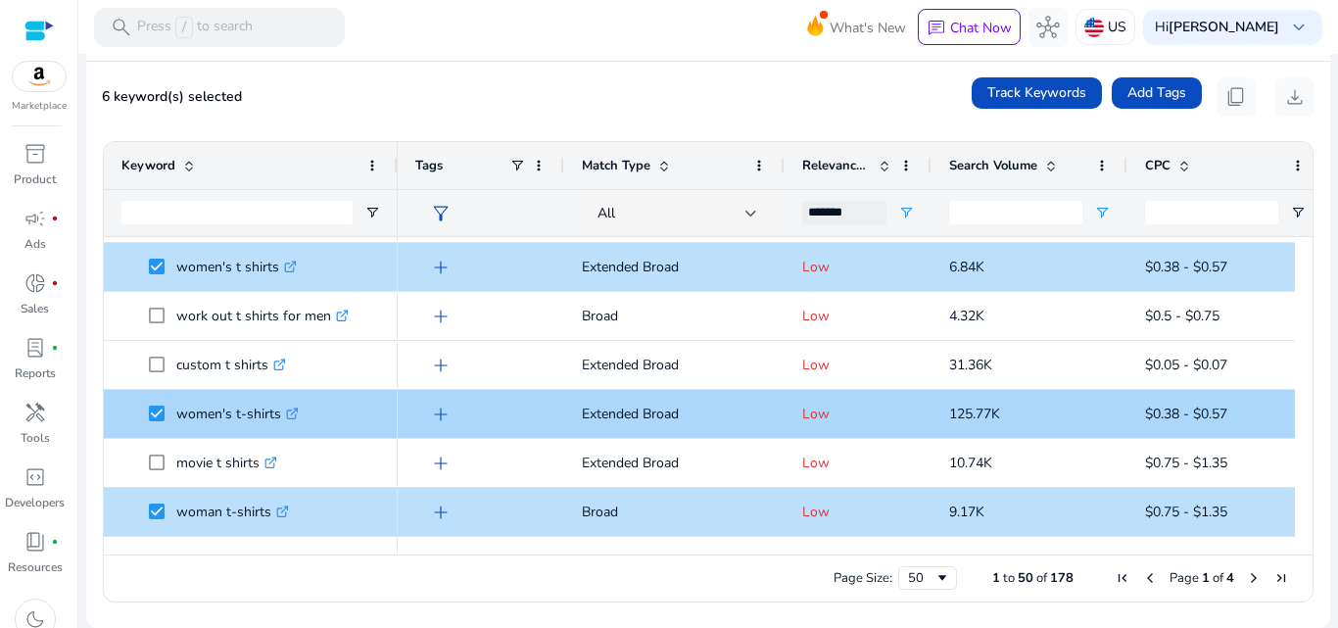
click at [1192, 413] on span "$0.38 - $0.57" at bounding box center [1186, 413] width 82 height 19
copy span "$0.38 - $0.57"
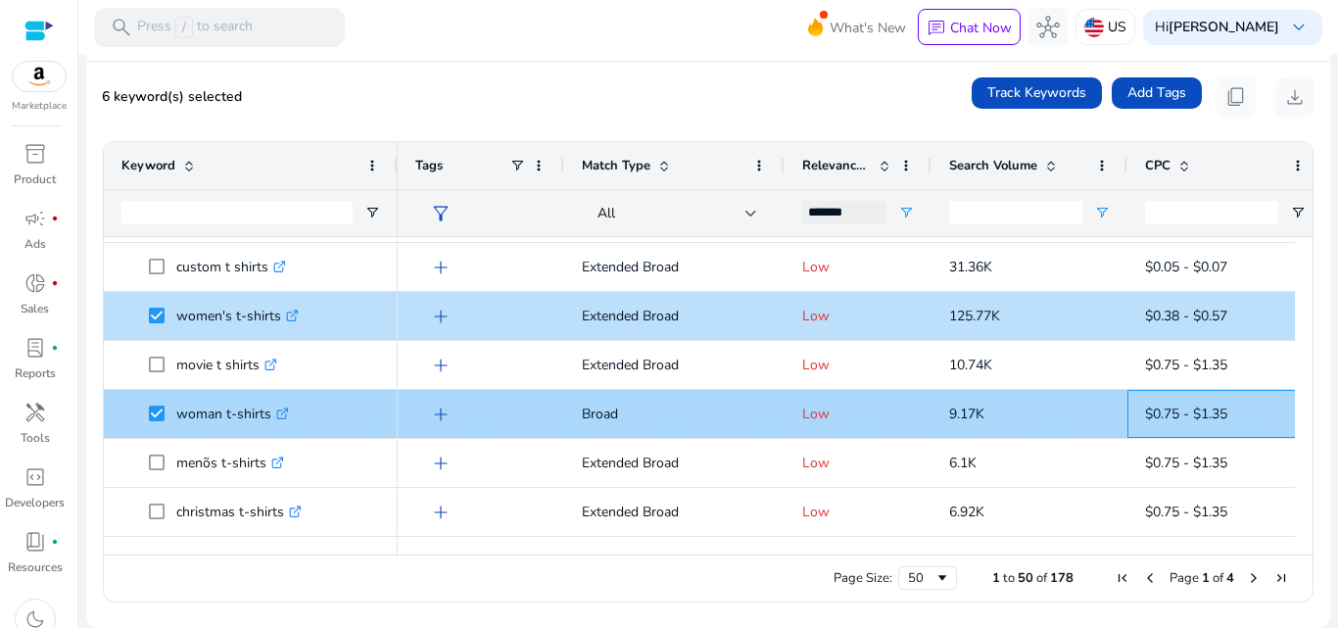
click at [1186, 411] on span "$0.75 - $1.35" at bounding box center [1186, 413] width 82 height 19
copy span "$0.75 - $1.35"
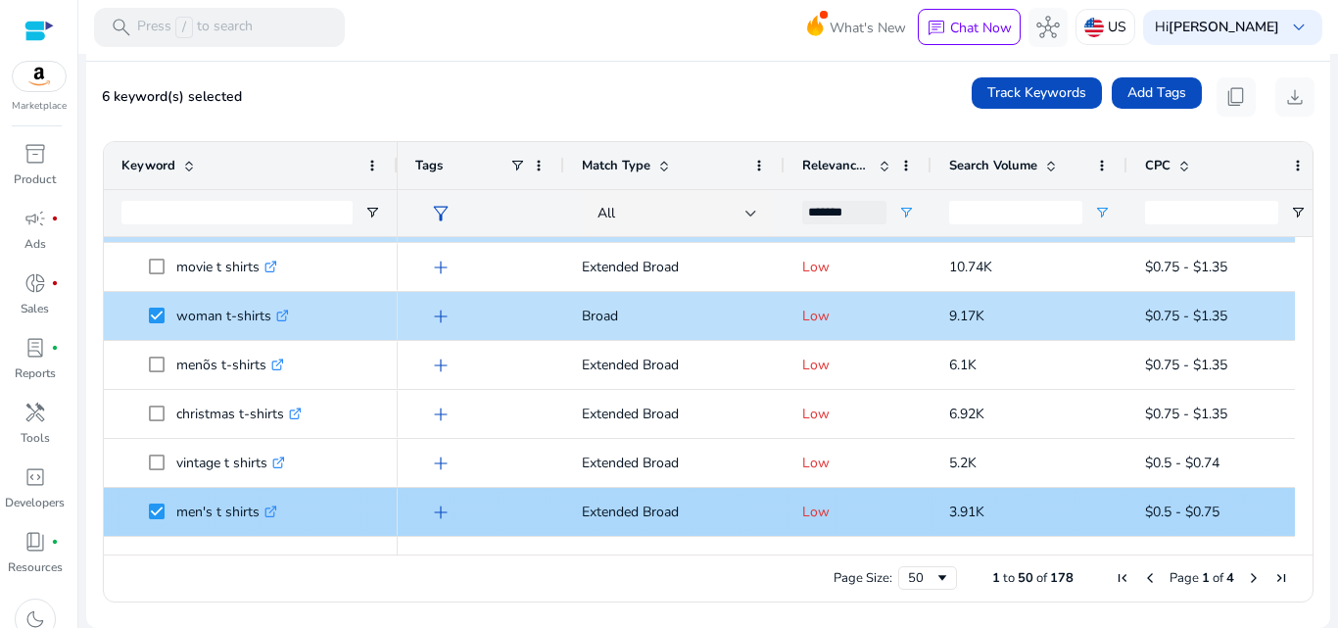
click at [1198, 509] on span "$0.5 - $0.75" at bounding box center [1182, 511] width 74 height 19
copy span "$0.5 - $0.75"
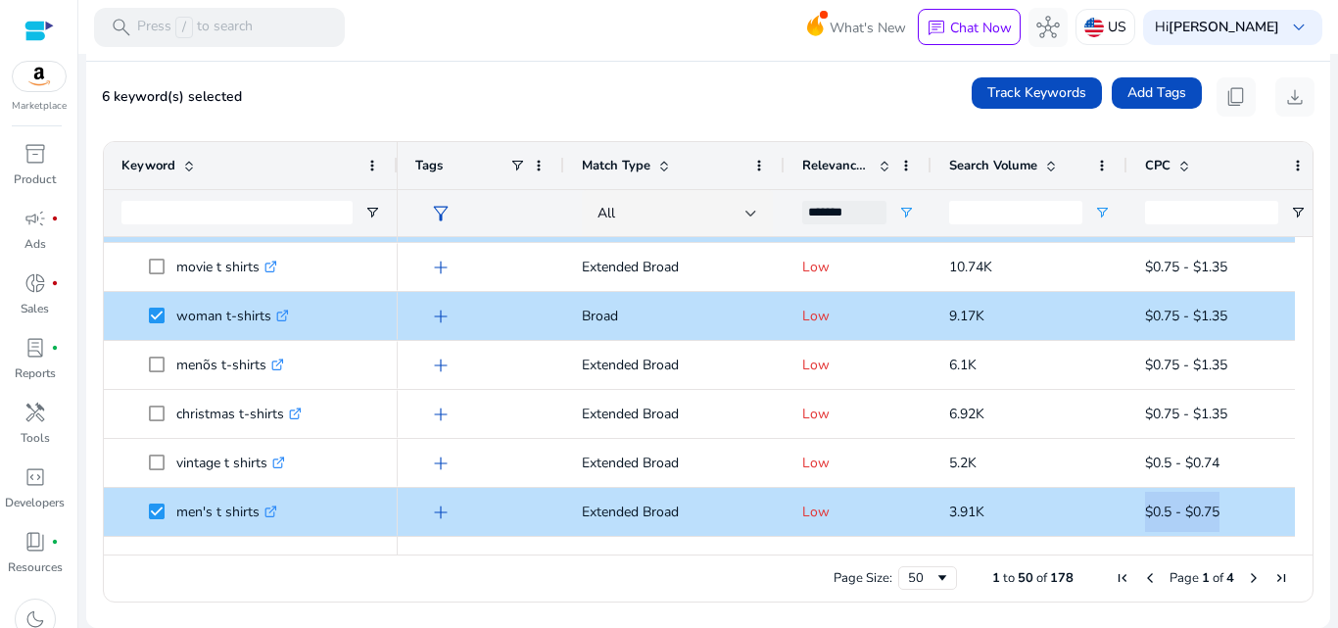
click at [1246, 580] on span "Next Page" at bounding box center [1254, 578] width 16 height 16
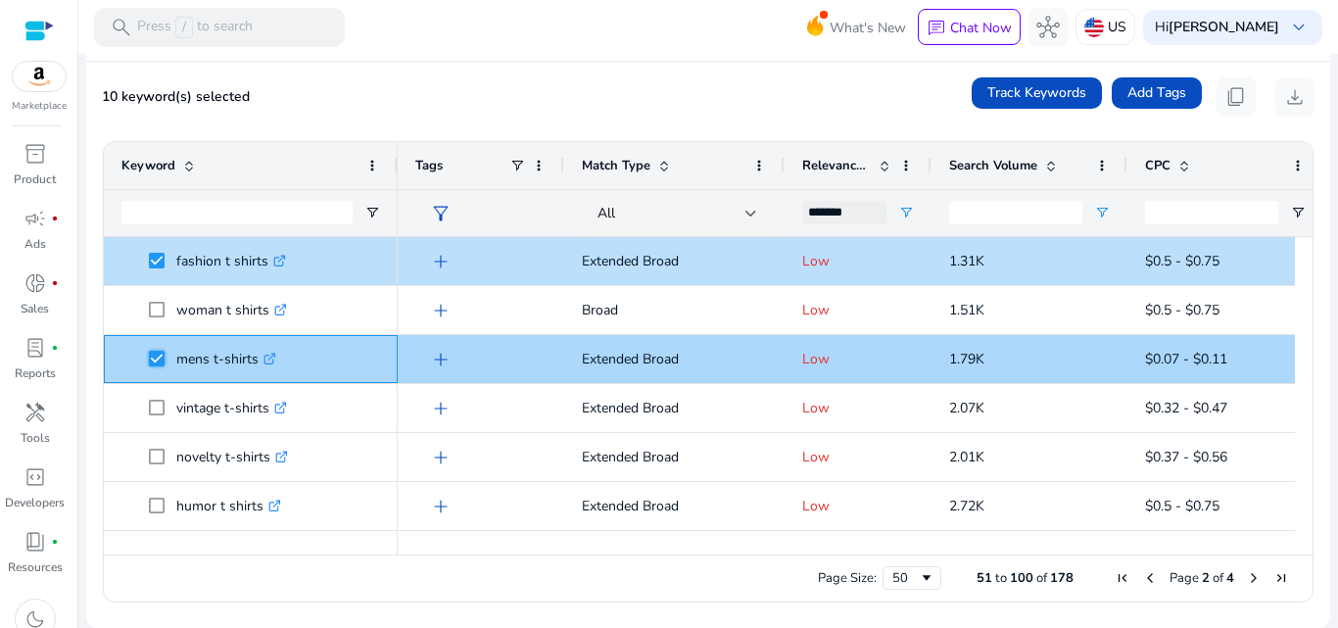
scroll to position [863, 0]
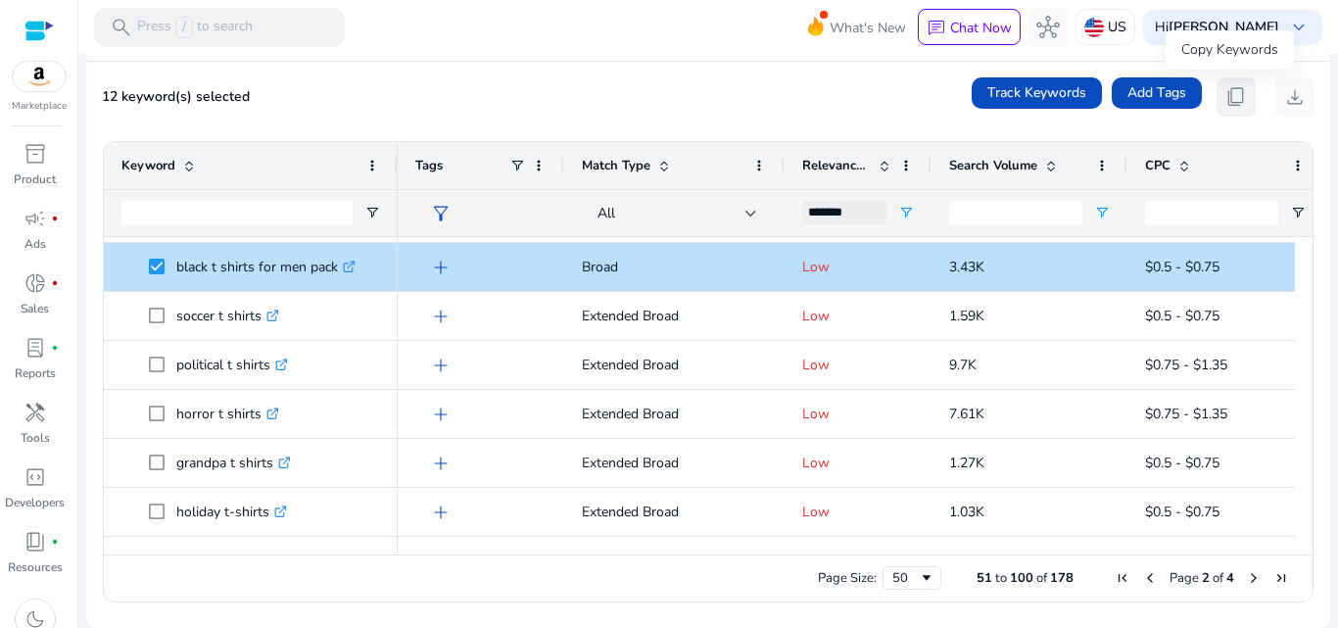
click at [1231, 97] on span "content_copy" at bounding box center [1236, 97] width 24 height 24
copy span "$0.5 - $0.75"
